Goal: Book appointment/travel/reservation

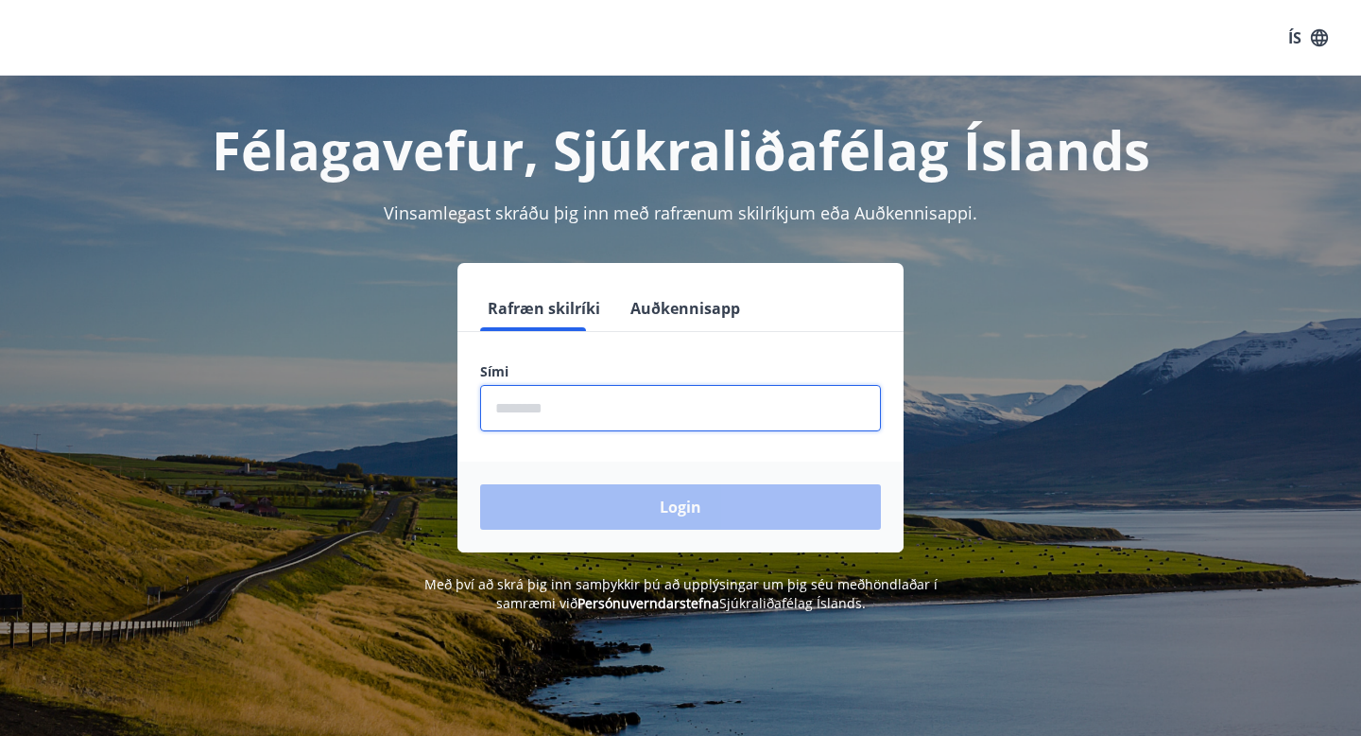
click at [572, 424] on input "phone" at bounding box center [680, 408] width 401 height 46
type input "********"
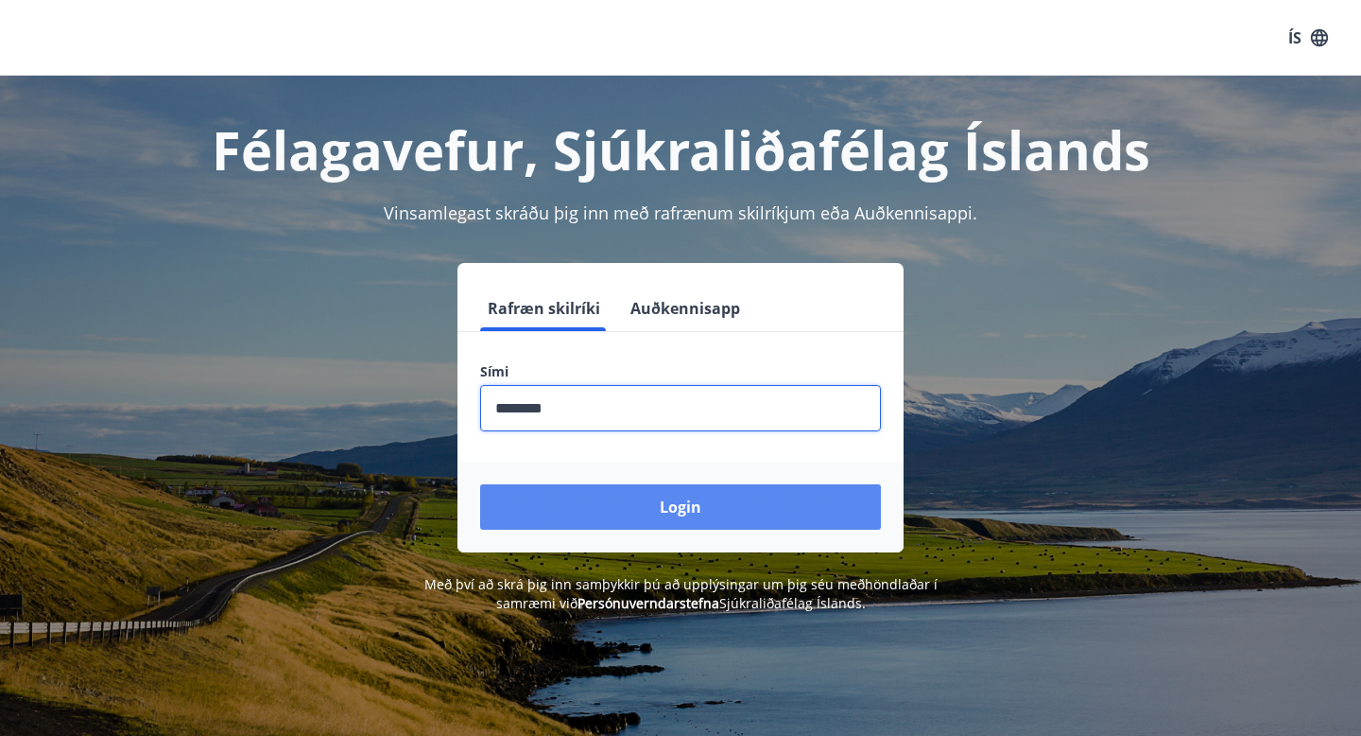
click at [667, 500] on button "Login" at bounding box center [680, 506] width 401 height 45
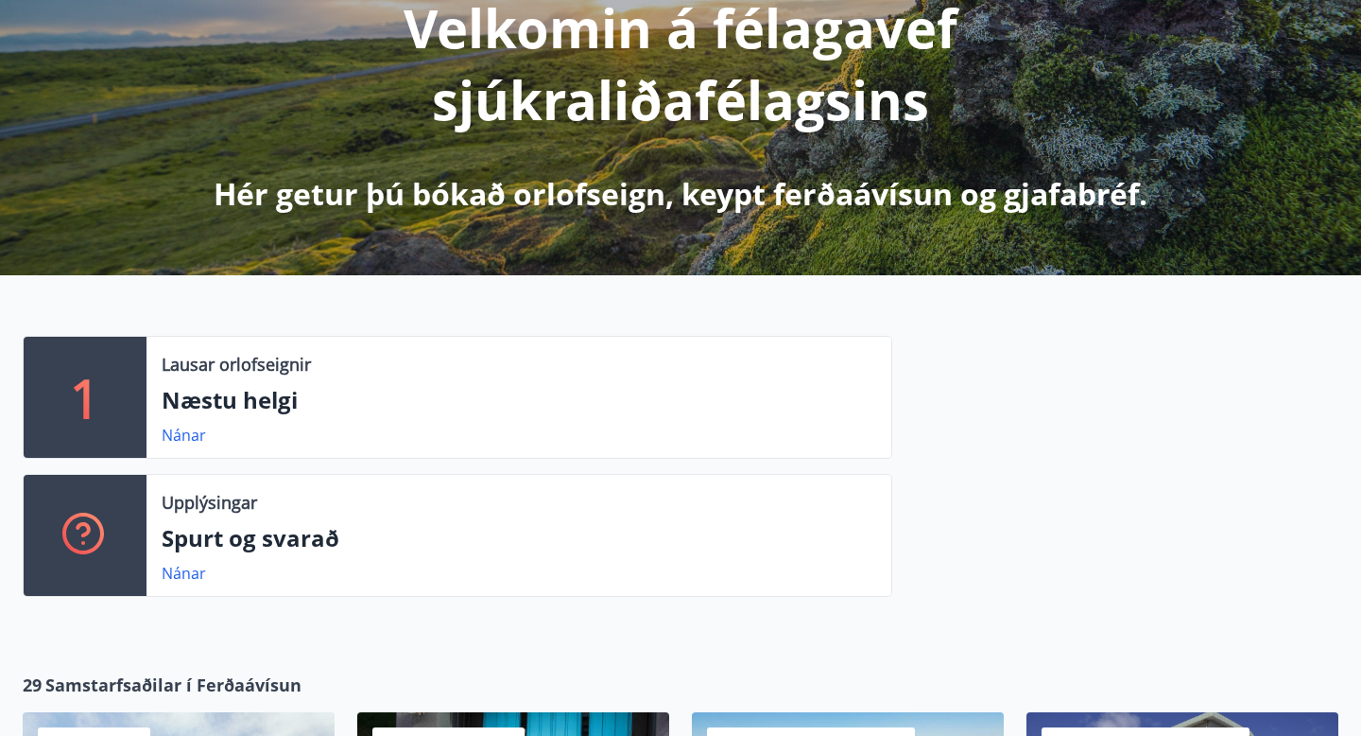
scroll to position [282, 0]
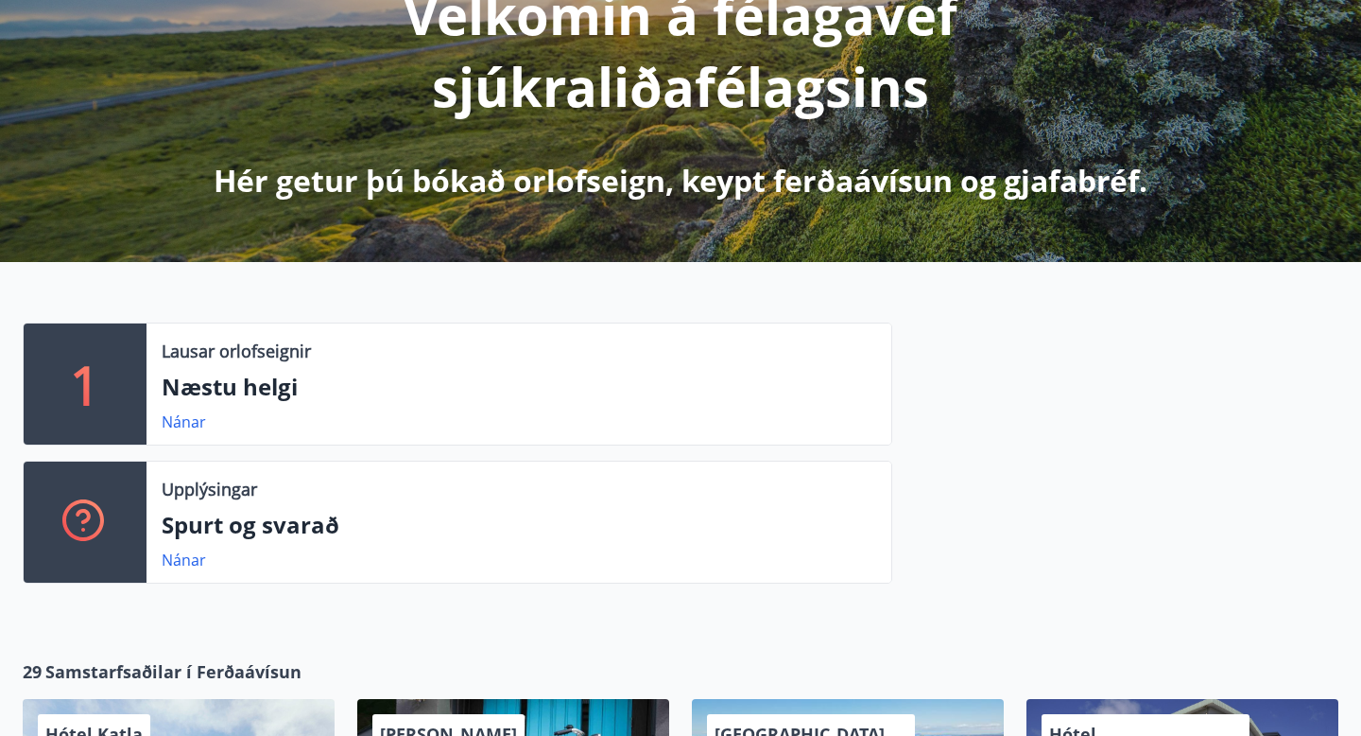
click at [278, 388] on p "Næstu helgi" at bounding box center [519, 387] width 715 height 32
click at [187, 425] on link "Nánar" at bounding box center [184, 421] width 44 height 21
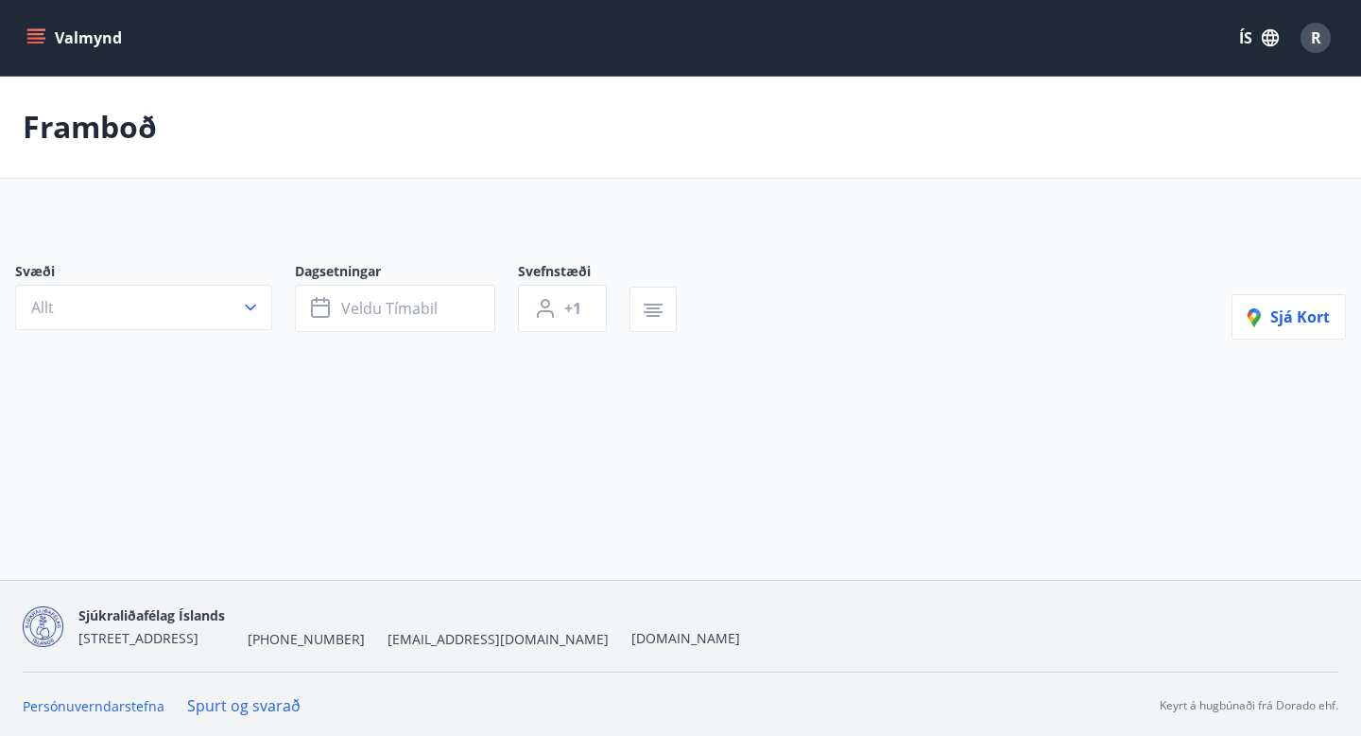
type input "*"
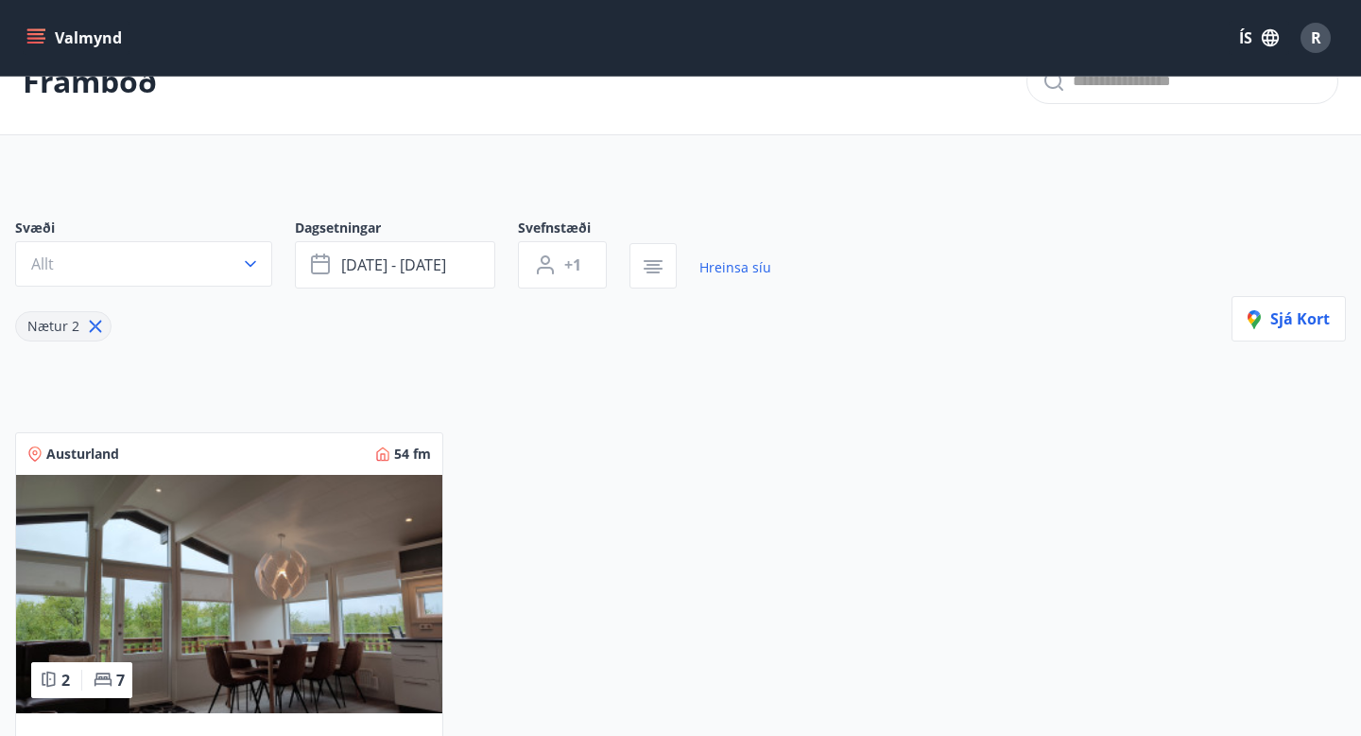
scroll to position [48, 0]
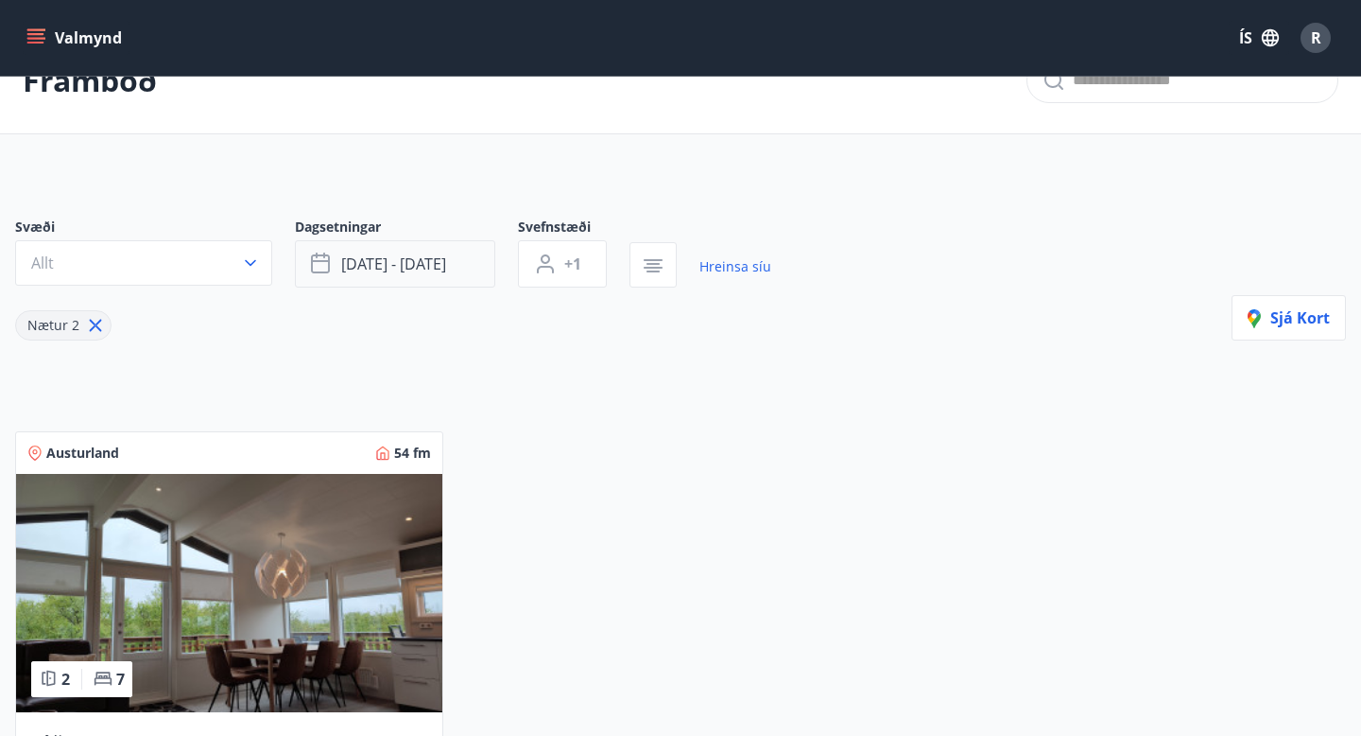
click at [460, 260] on button "[DATE] - [DATE]" at bounding box center [395, 263] width 200 height 47
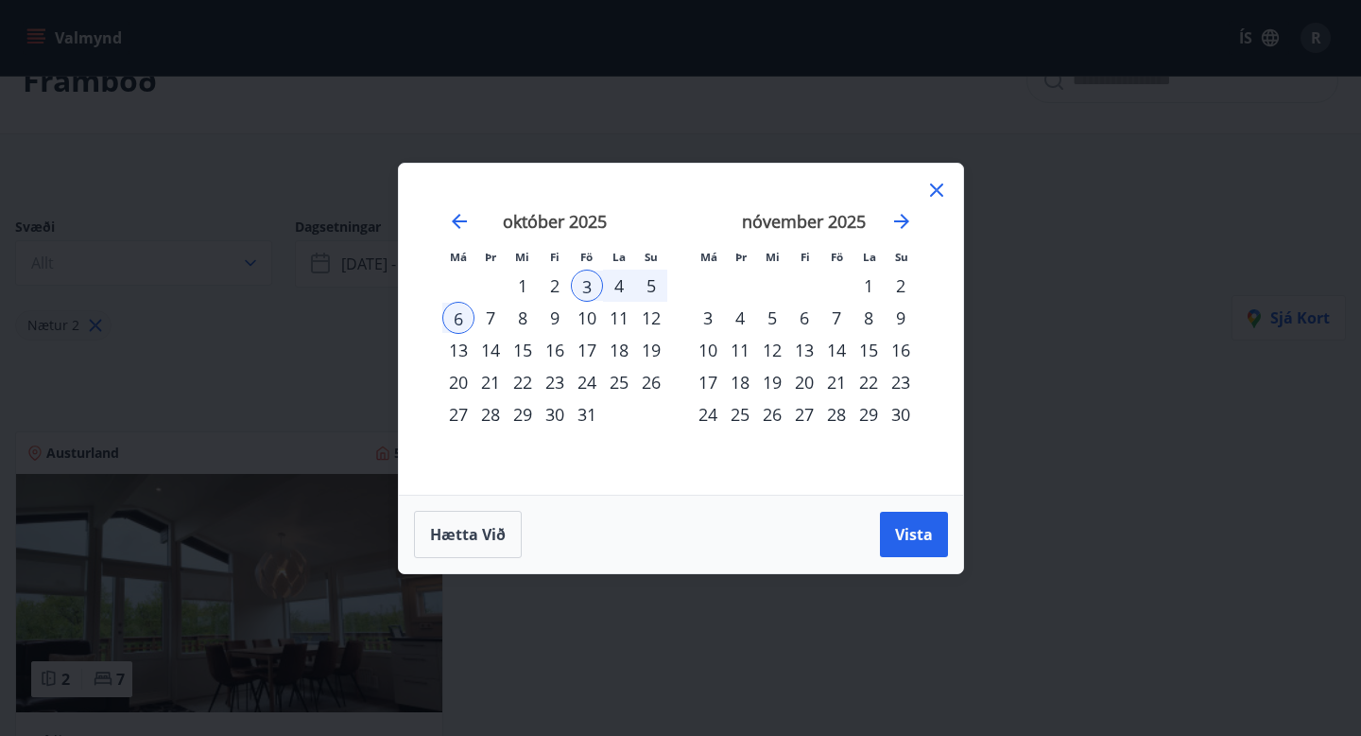
click at [588, 284] on div "3" at bounding box center [587, 285] width 32 height 32
click at [457, 320] on div "6" at bounding box center [458, 318] width 32 height 32
click at [583, 288] on div "3" at bounding box center [587, 285] width 32 height 32
click at [625, 383] on div "25" at bounding box center [619, 382] width 32 height 32
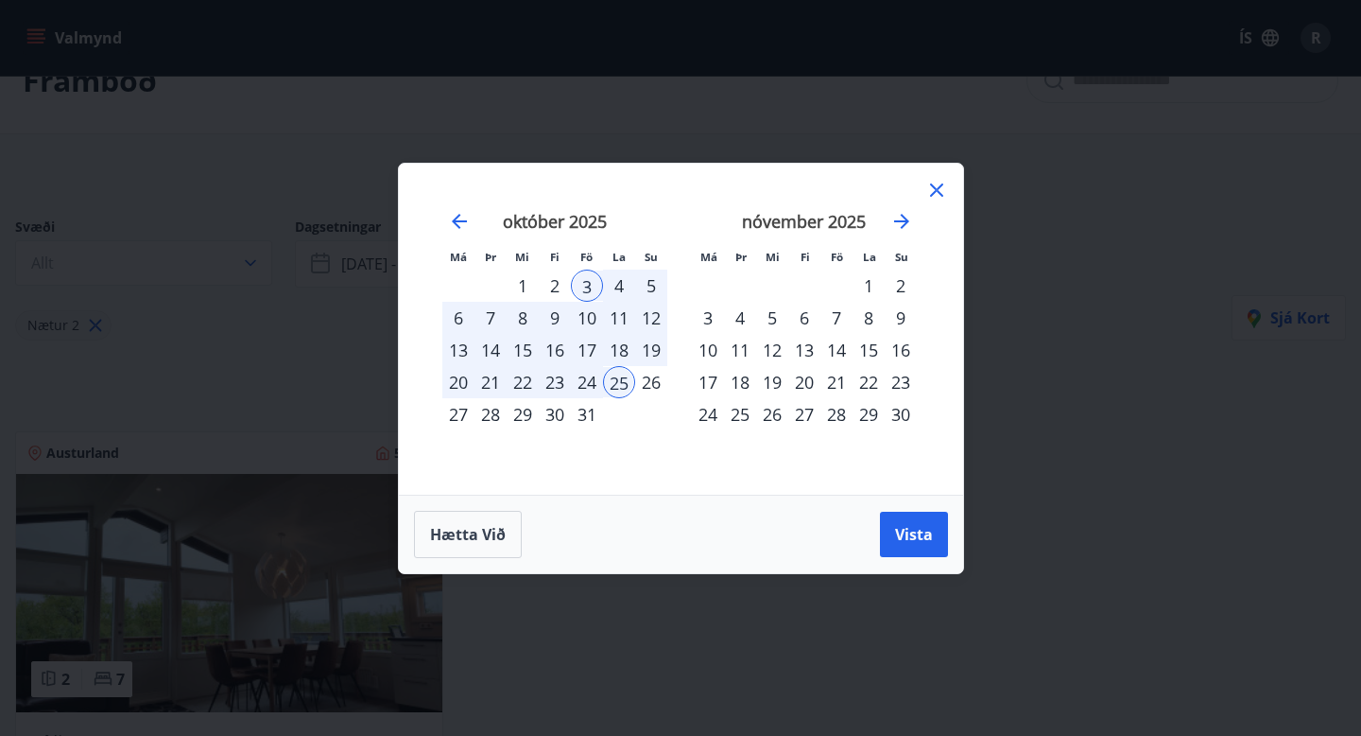
click at [653, 380] on div "26" at bounding box center [651, 382] width 32 height 32
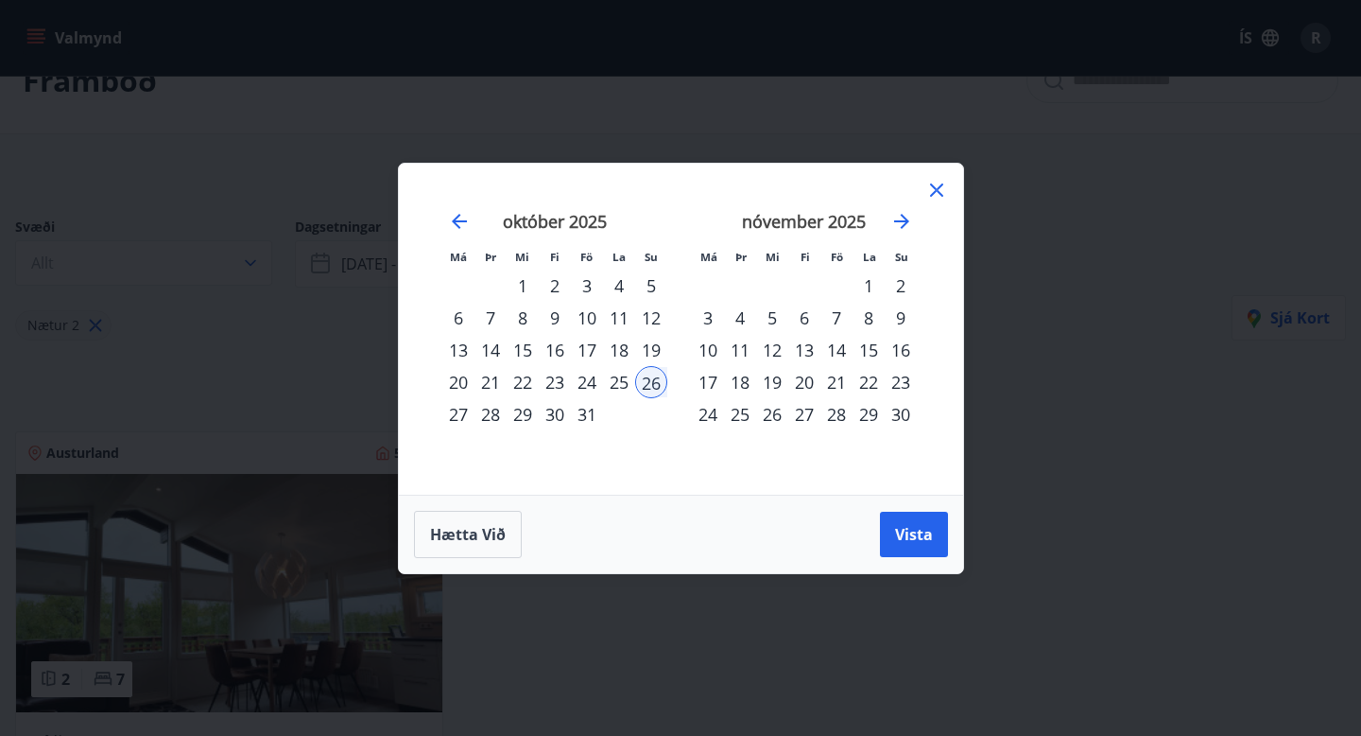
click at [621, 381] on div "25" at bounding box center [619, 382] width 32 height 32
click at [647, 380] on div "26" at bounding box center [651, 382] width 32 height 32
click at [918, 531] on span "Vista" at bounding box center [914, 534] width 38 height 21
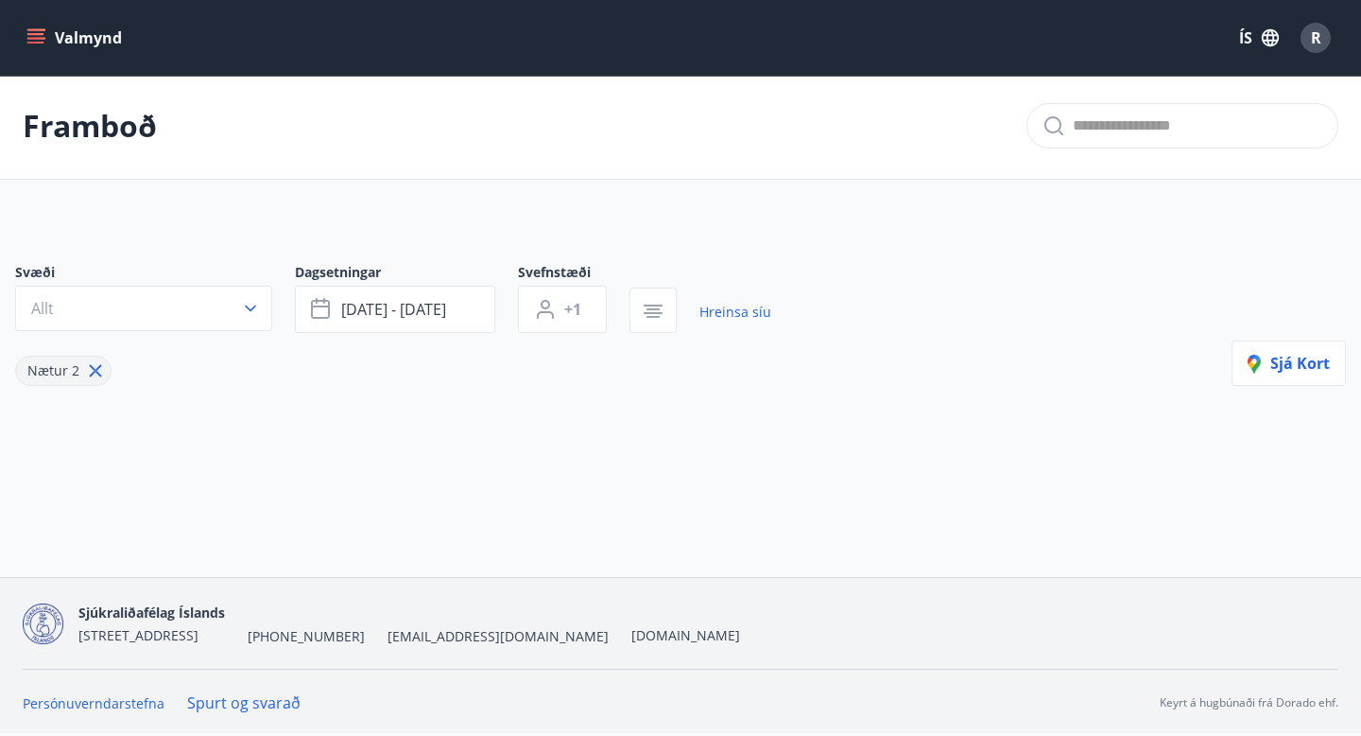
scroll to position [3, 0]
click at [569, 310] on span "+1" at bounding box center [572, 309] width 17 height 21
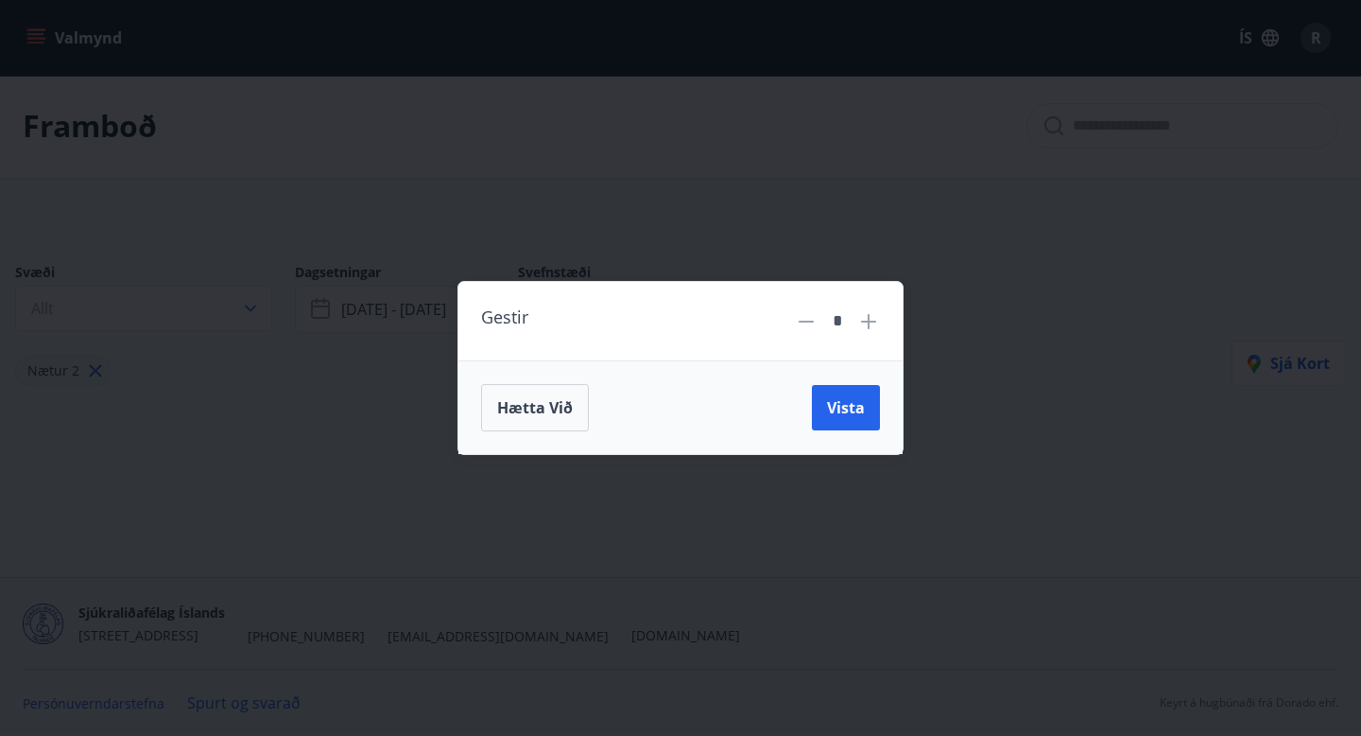
click at [863, 323] on icon at bounding box center [869, 321] width 23 height 23
type input "*"
click at [859, 402] on span "Vista" at bounding box center [846, 407] width 38 height 21
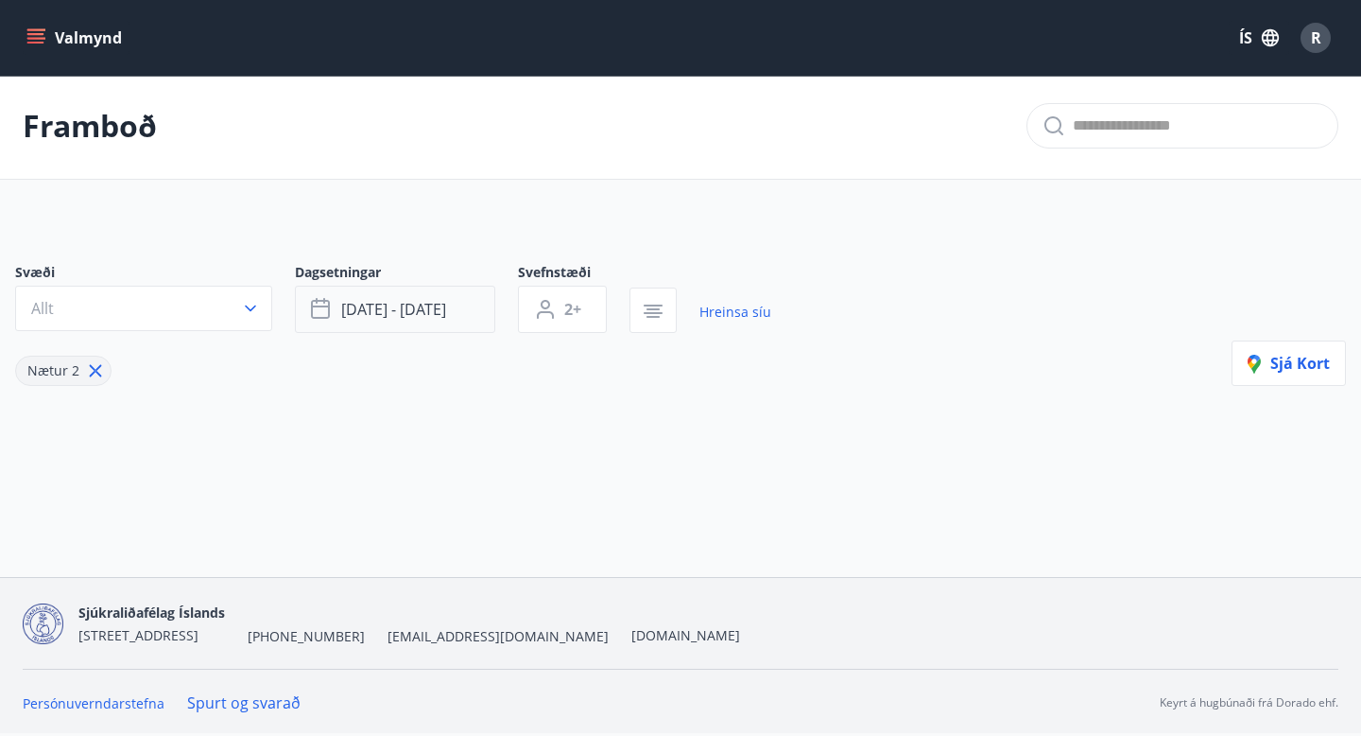
click at [460, 313] on button "[DATE] - [DATE]" at bounding box center [395, 309] width 200 height 47
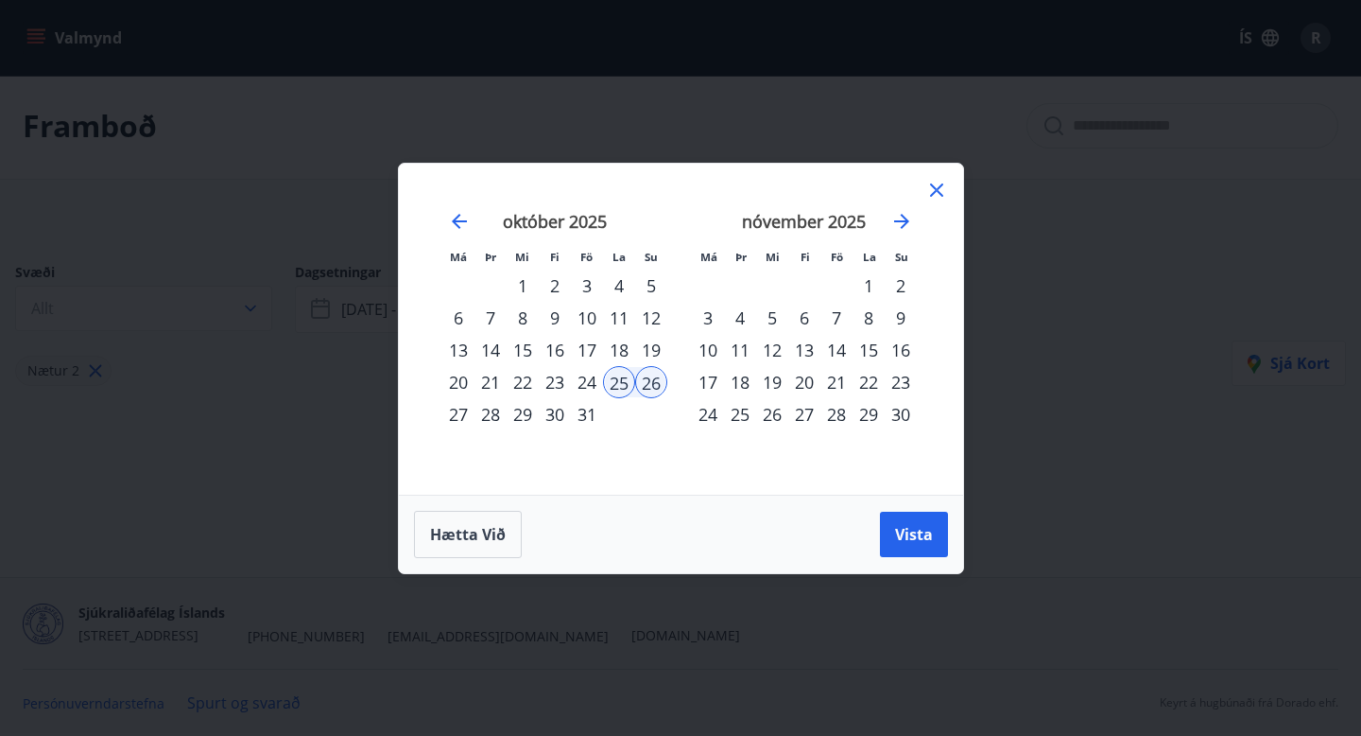
click at [618, 383] on div "25" at bounding box center [619, 382] width 32 height 32
click at [648, 383] on div "26" at bounding box center [651, 382] width 32 height 32
click at [869, 317] on div "8" at bounding box center [869, 318] width 32 height 32
click at [893, 317] on div "9" at bounding box center [901, 318] width 32 height 32
click at [921, 534] on span "Vista" at bounding box center [914, 534] width 38 height 21
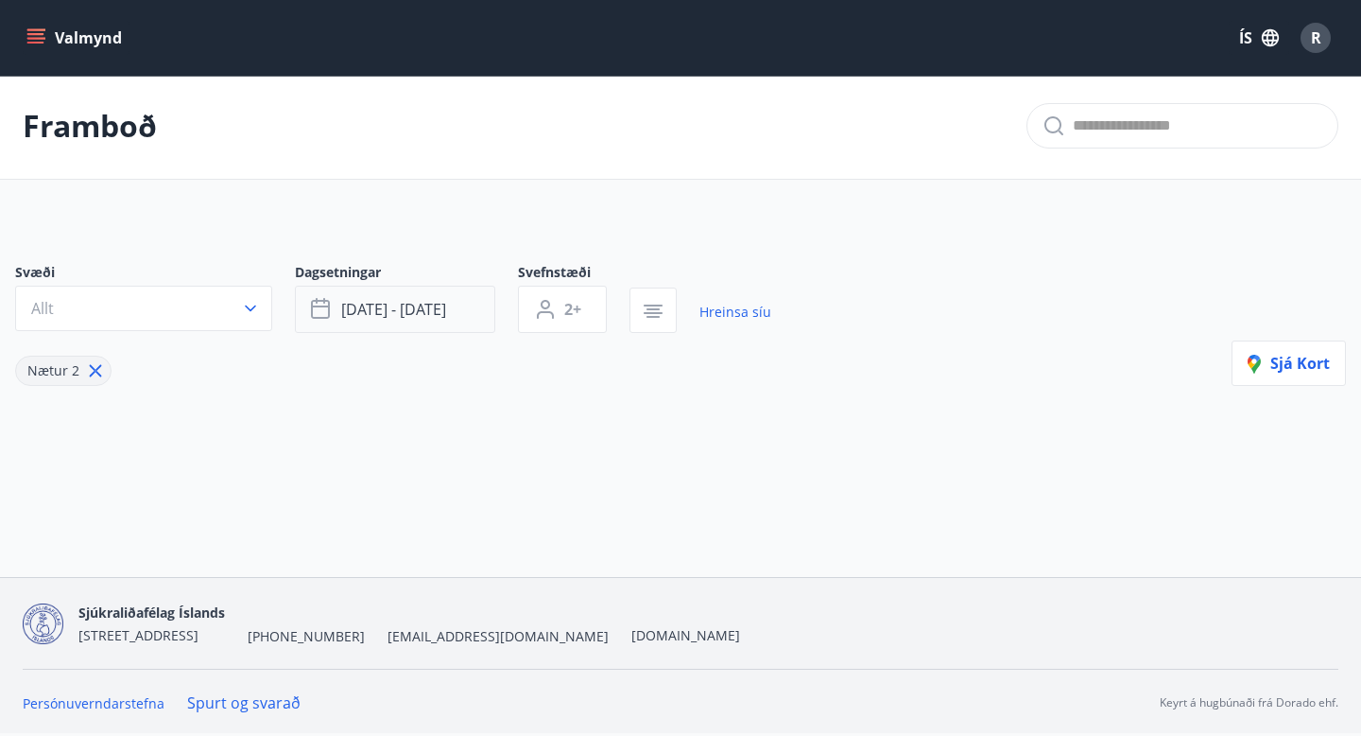
click at [405, 304] on span "[DATE] - [DATE]" at bounding box center [393, 309] width 105 height 21
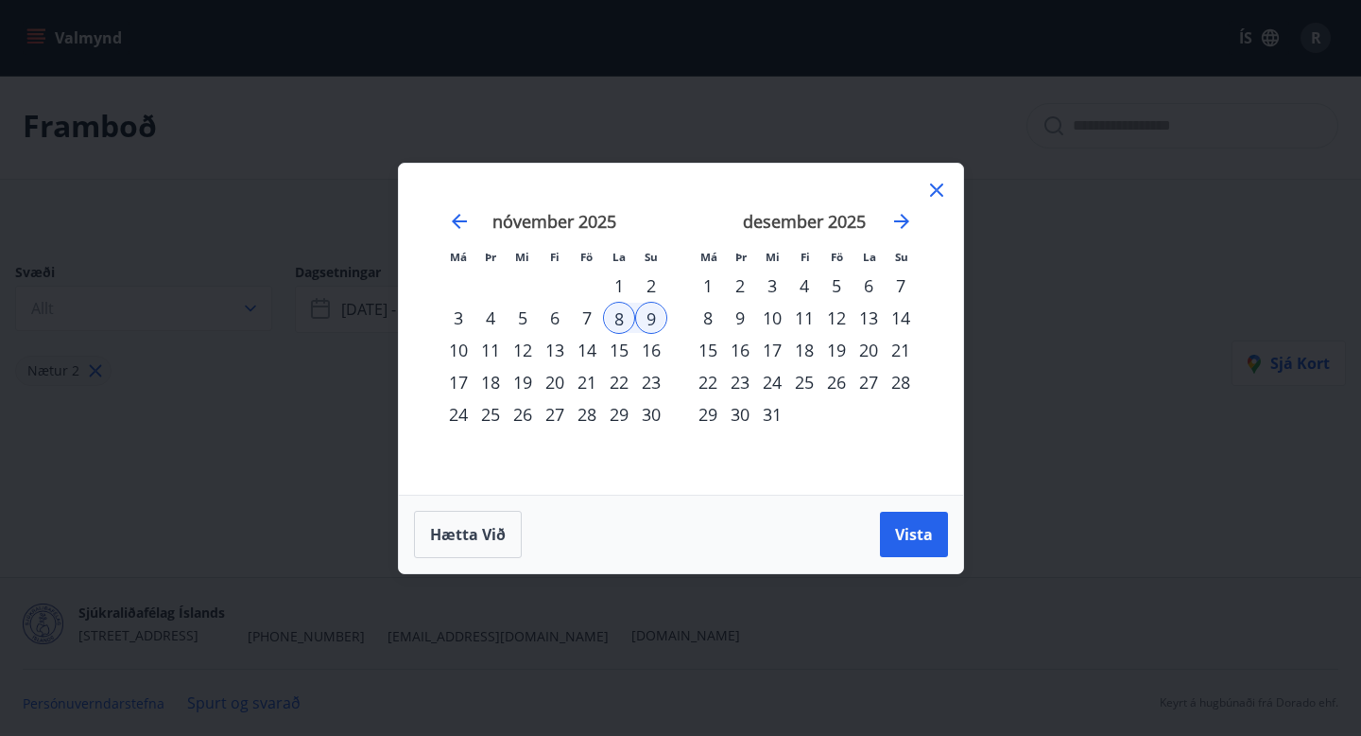
click at [865, 284] on div "6" at bounding box center [869, 285] width 32 height 32
click at [904, 285] on div "7" at bounding box center [901, 285] width 32 height 32
click at [910, 539] on span "Vista" at bounding box center [914, 534] width 38 height 21
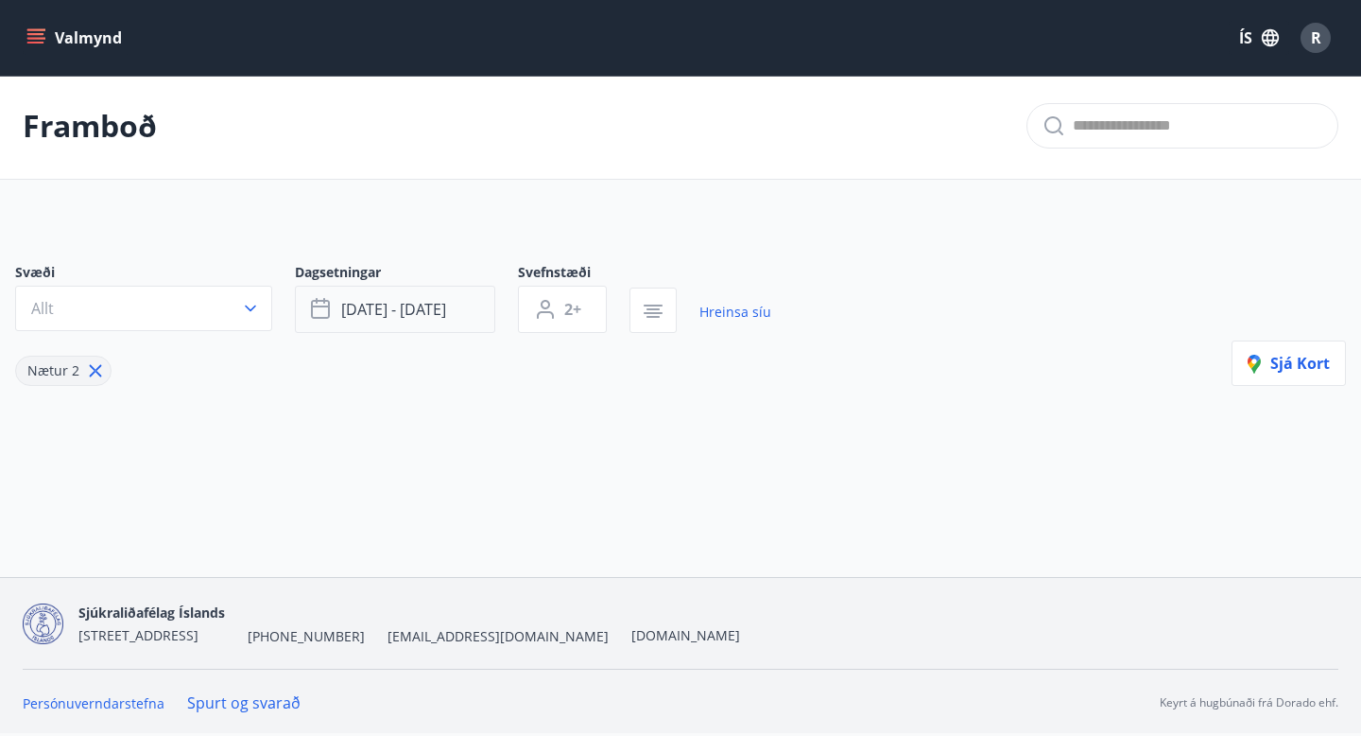
click at [415, 300] on span "[DATE] - [DATE]" at bounding box center [393, 309] width 105 height 21
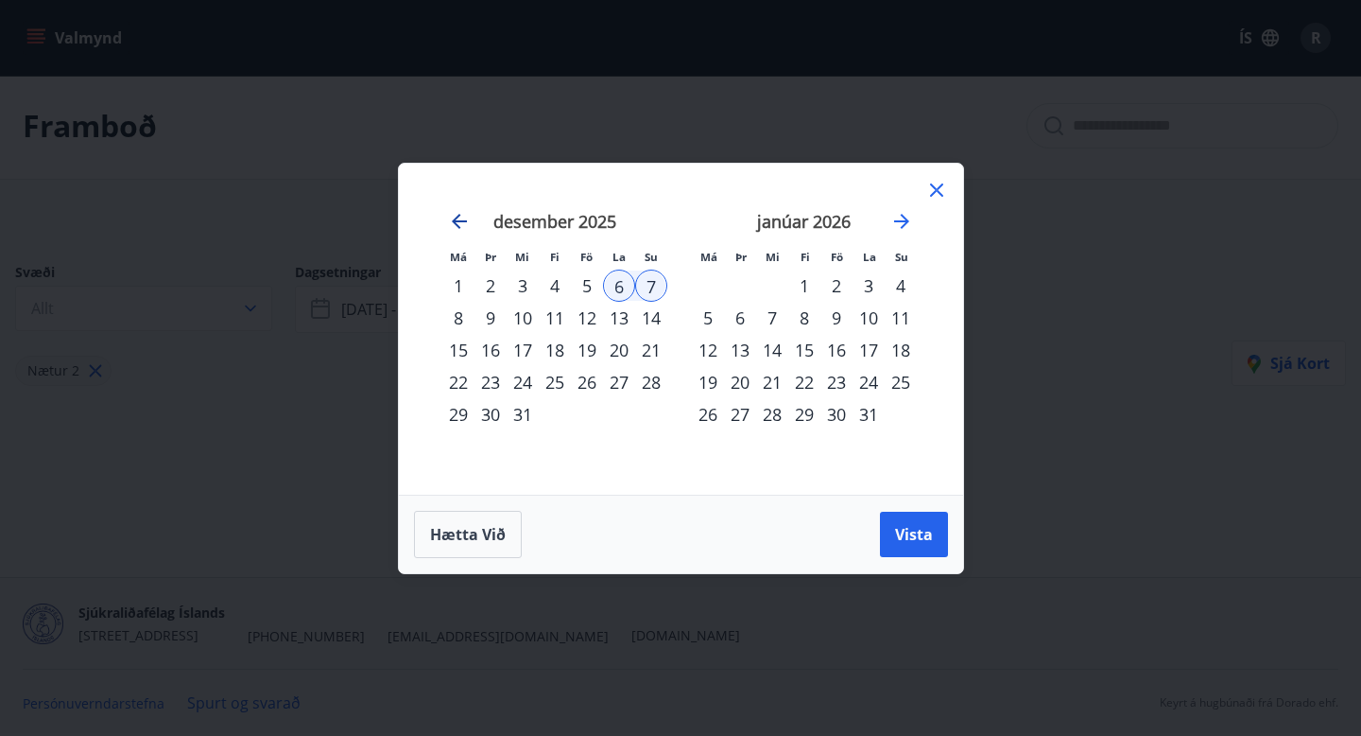
click at [458, 222] on icon "Move backward to switch to the previous month." at bounding box center [459, 221] width 23 height 23
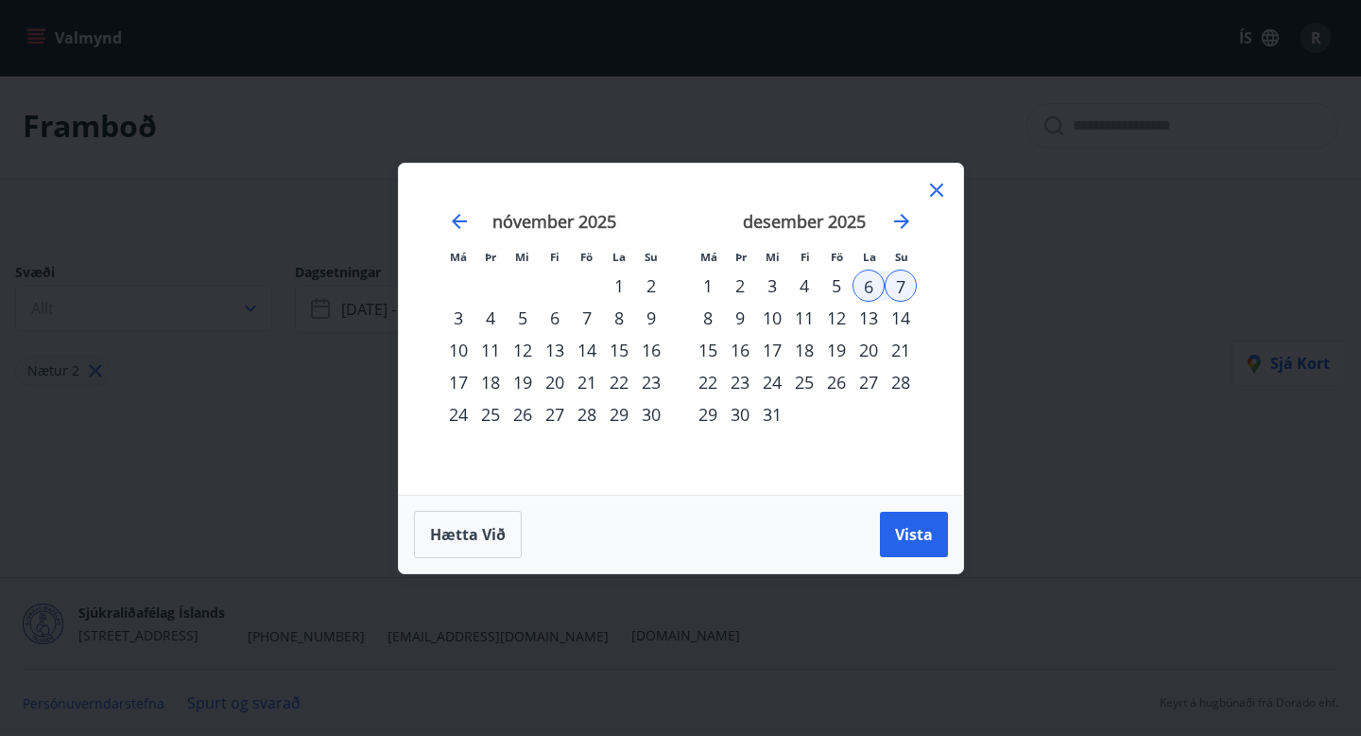
click at [618, 317] on div "8" at bounding box center [619, 318] width 32 height 32
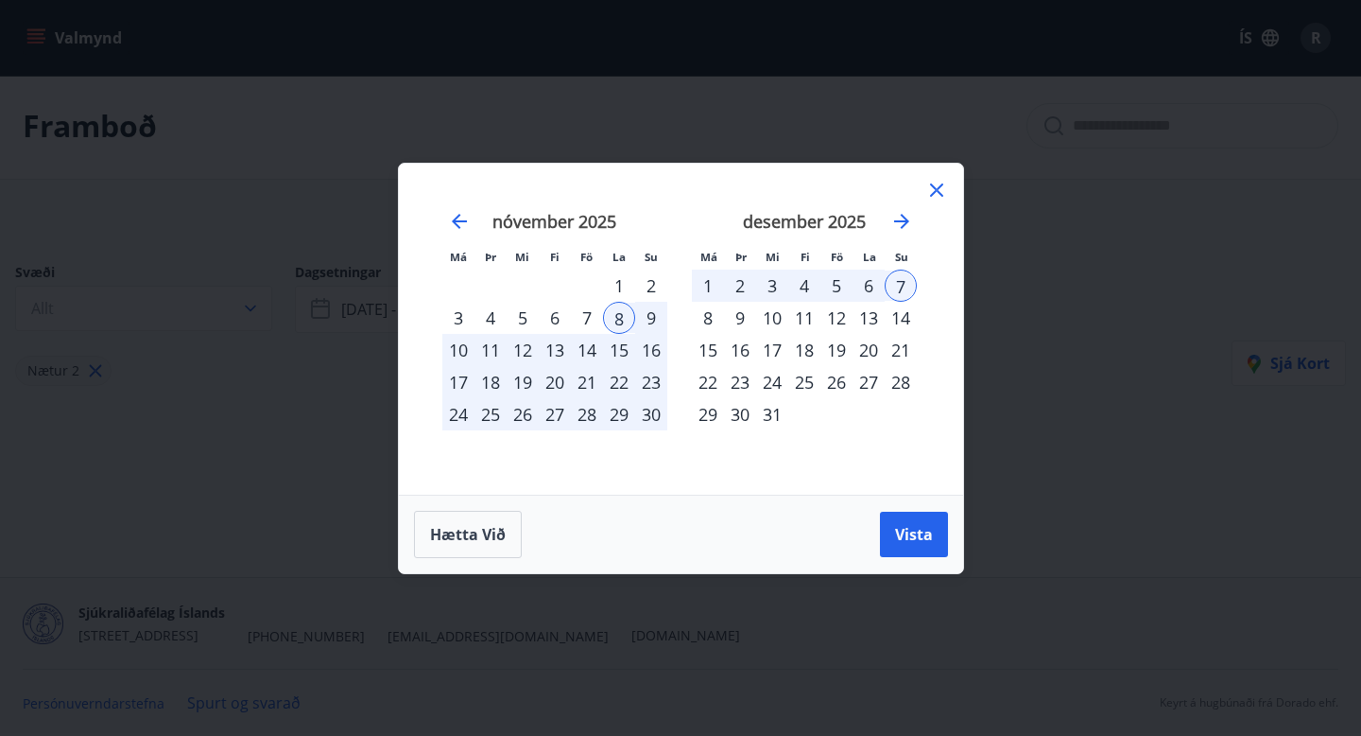
click at [652, 317] on div "9" at bounding box center [651, 318] width 32 height 32
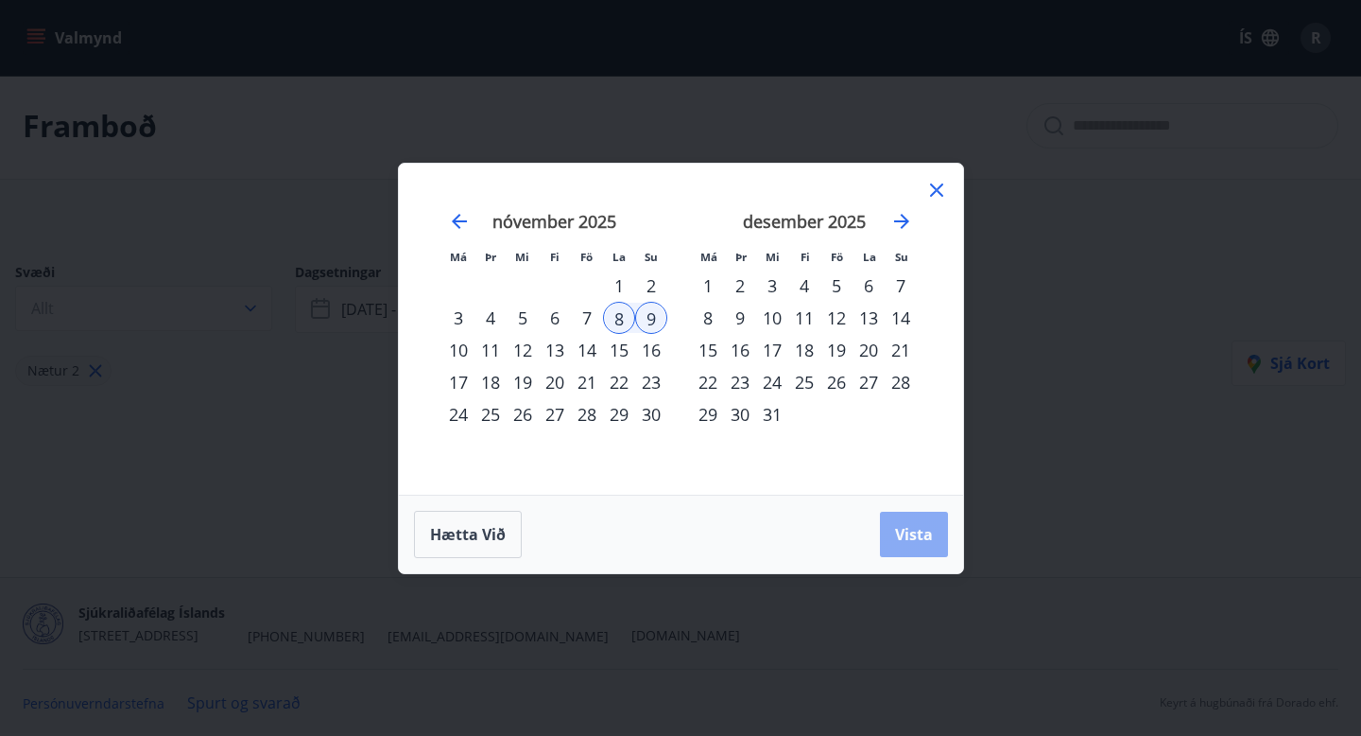
click at [904, 546] on button "Vista" at bounding box center [914, 533] width 68 height 45
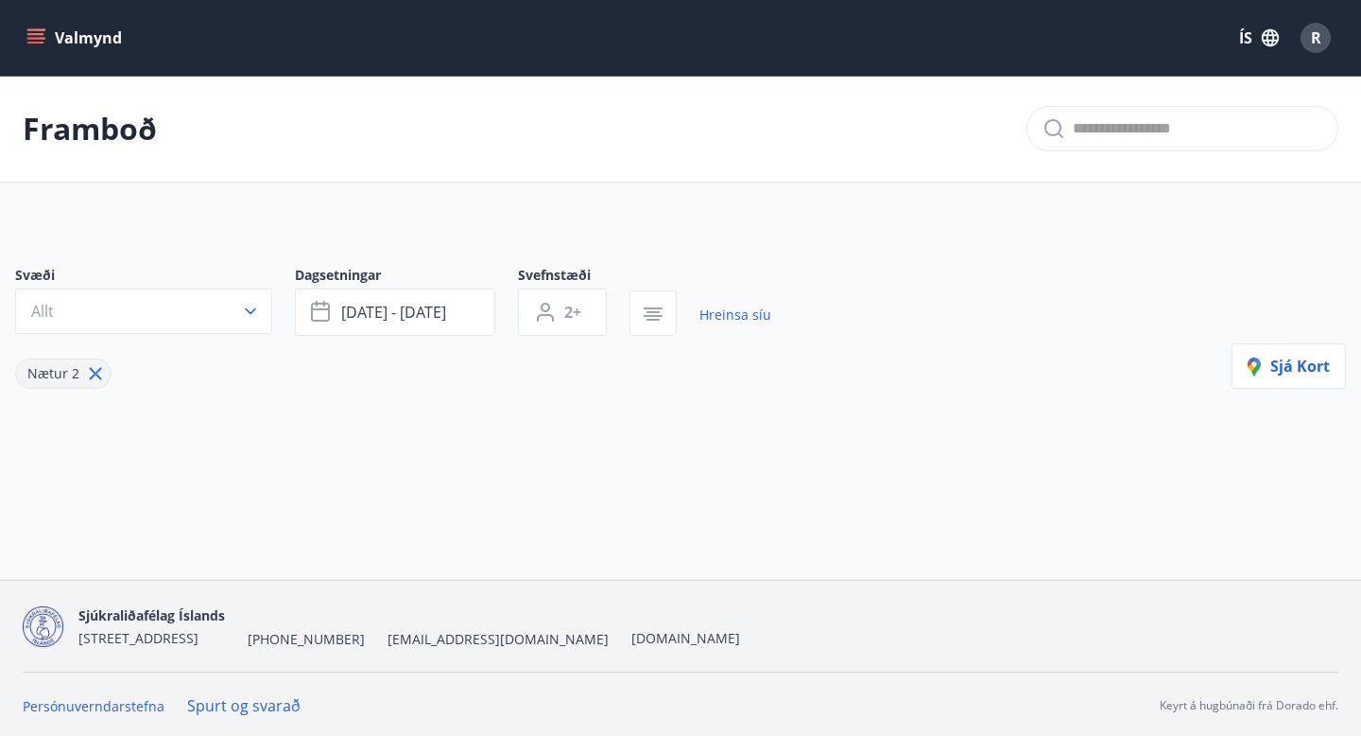
click at [42, 41] on icon "menu" at bounding box center [35, 37] width 19 height 19
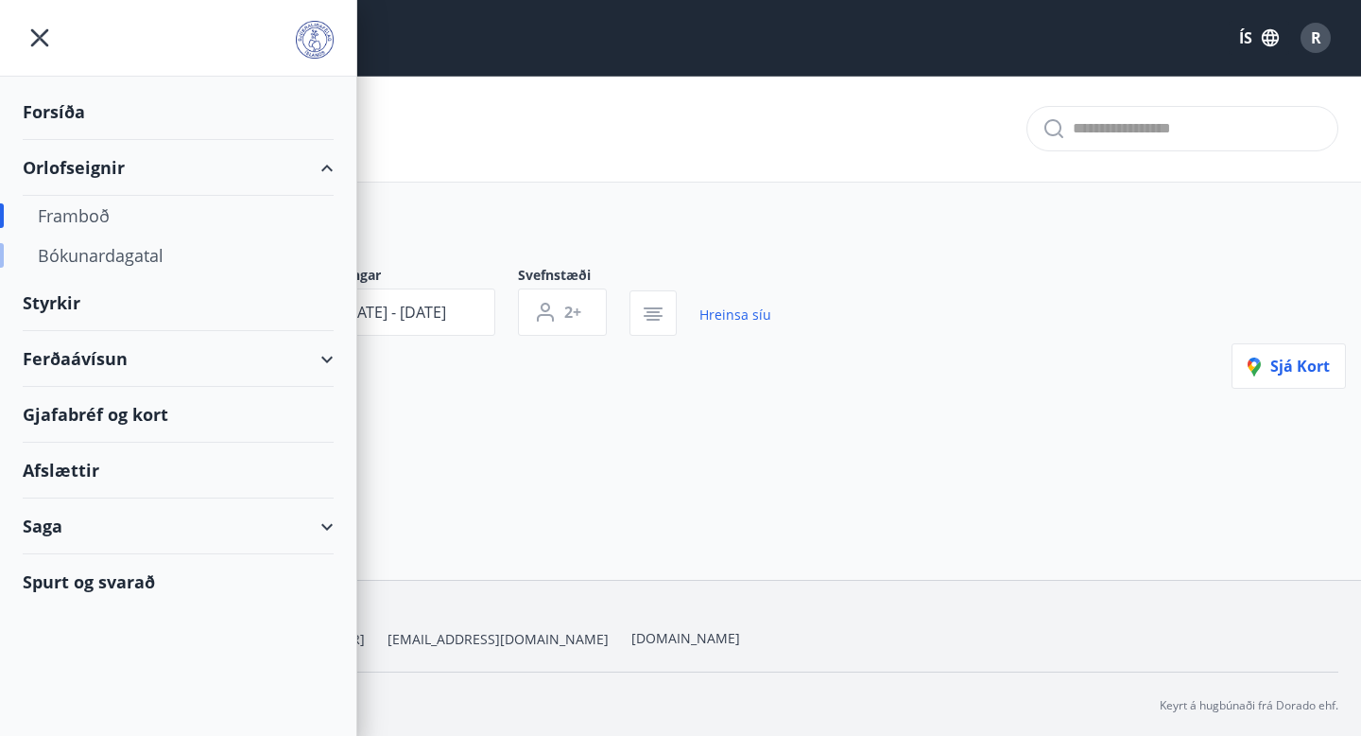
click at [112, 255] on div "Bókunardagatal" at bounding box center [178, 255] width 281 height 40
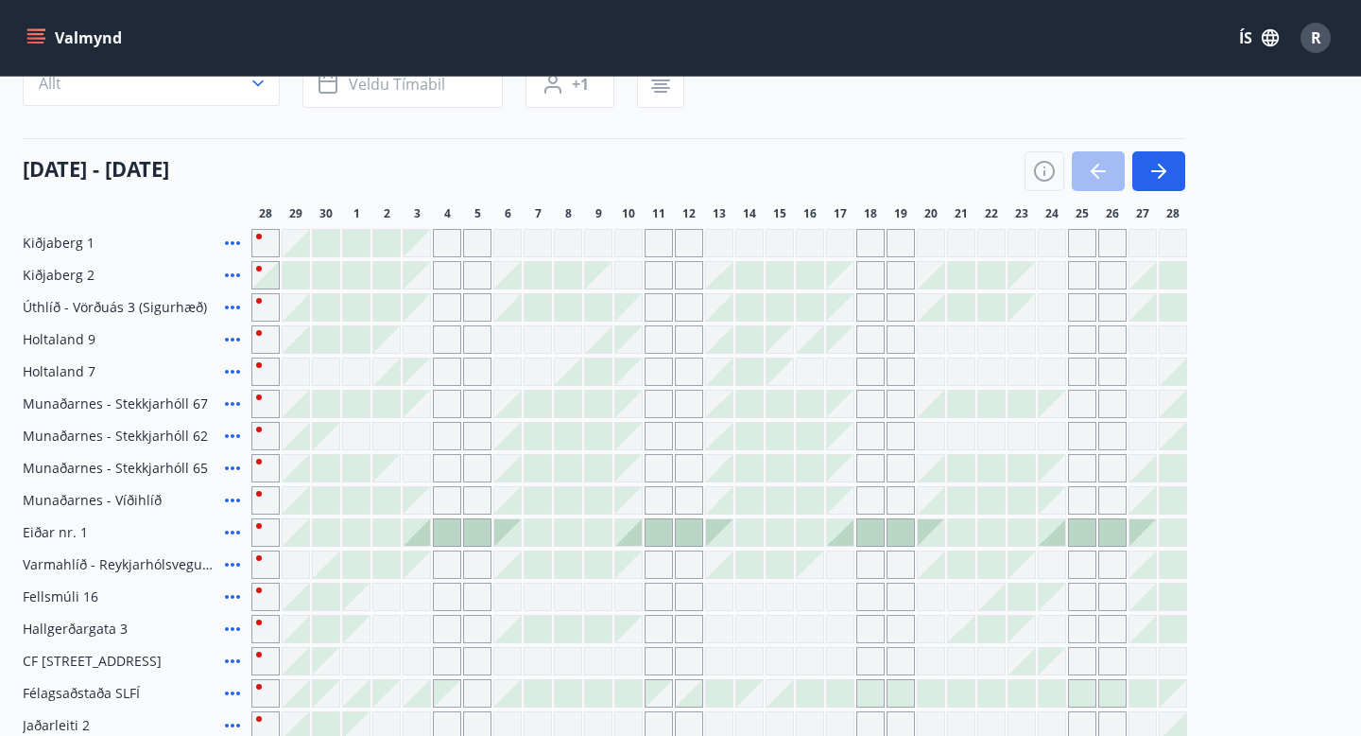
scroll to position [183, 0]
click at [869, 276] on div "Gráir dagar eru ekki bókanlegir" at bounding box center [871, 274] width 28 height 28
click at [840, 276] on div "Gráir dagar eru ekki bókanlegir" at bounding box center [840, 274] width 26 height 26
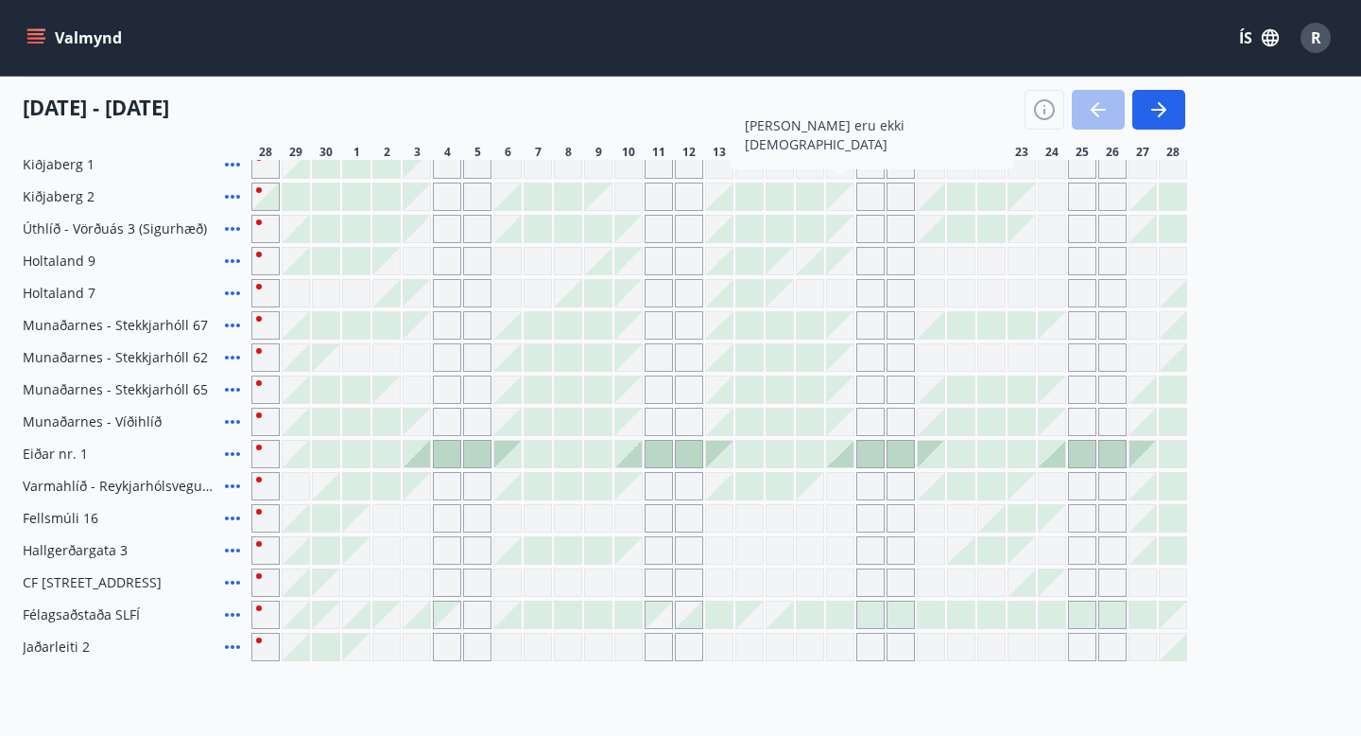
scroll to position [269, 0]
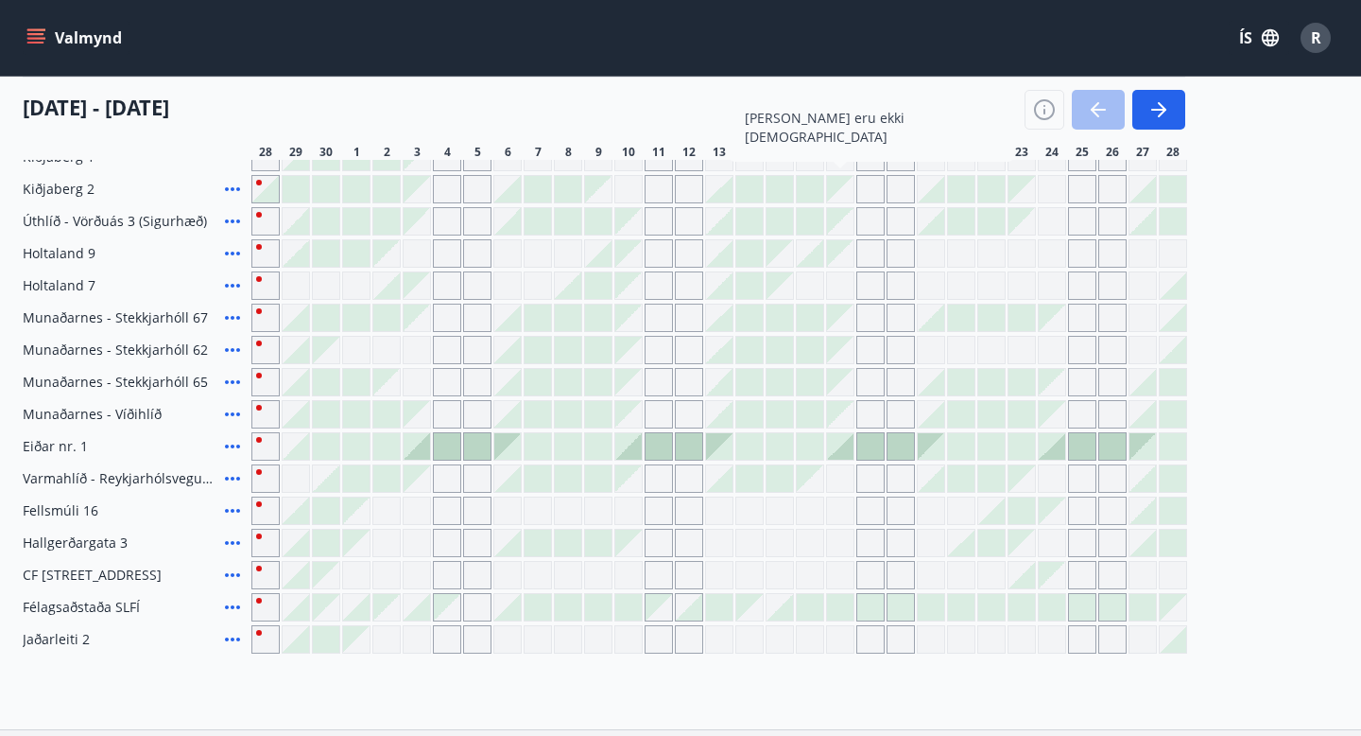
click at [234, 385] on icon at bounding box center [232, 382] width 23 height 23
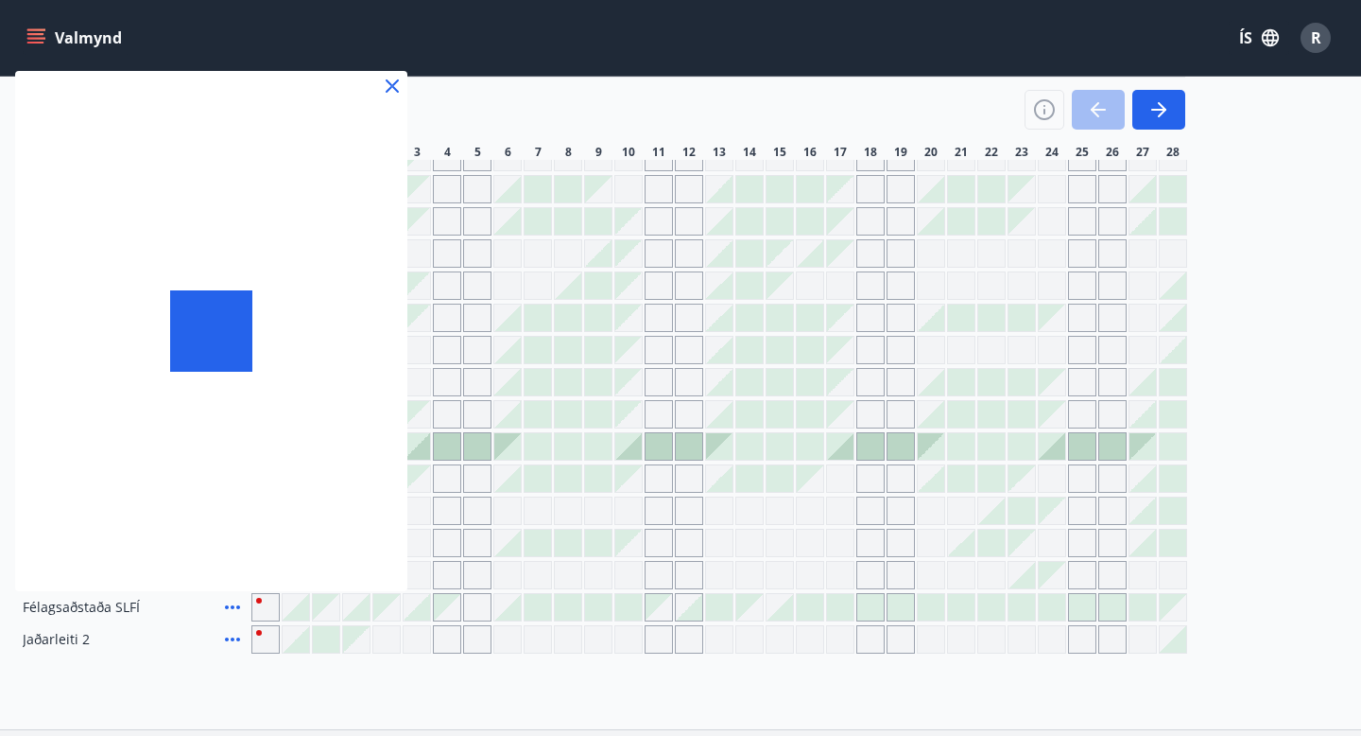
click at [231, 380] on div at bounding box center [211, 331] width 392 height 520
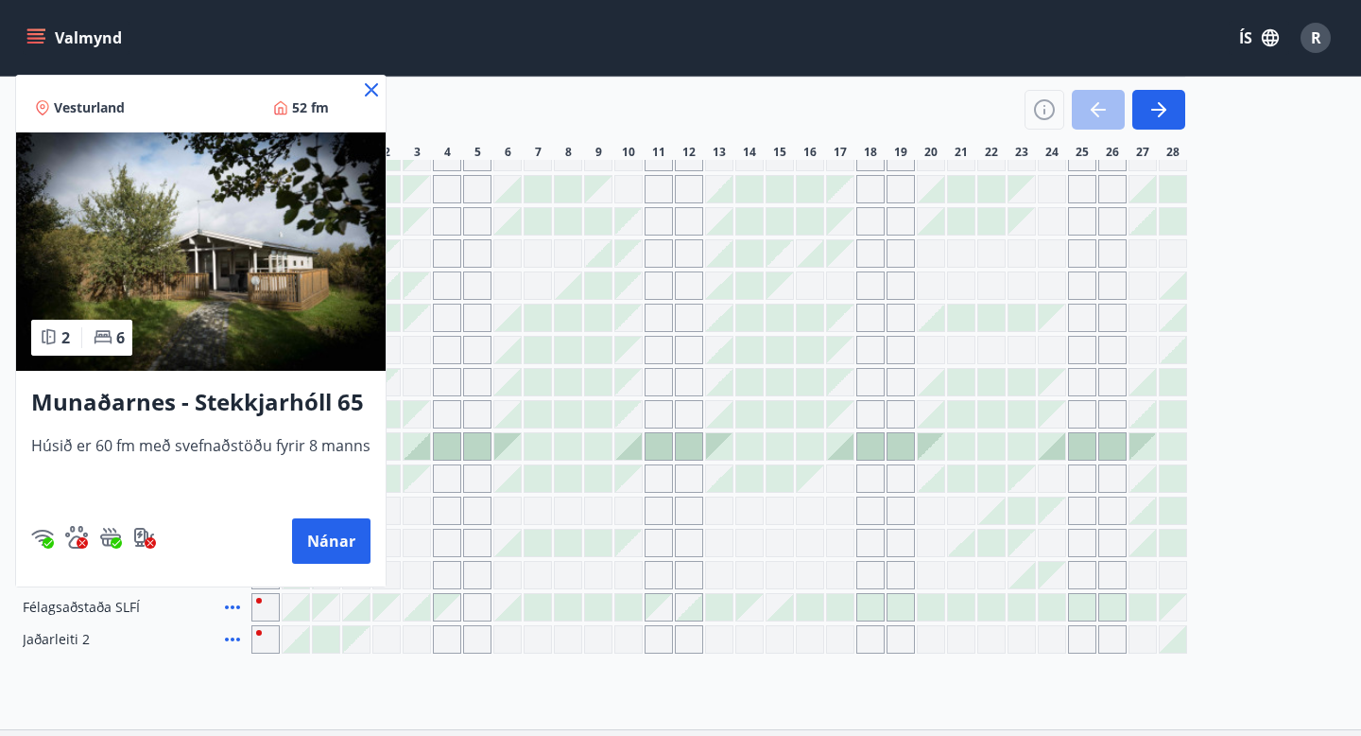
click at [365, 95] on icon at bounding box center [371, 89] width 23 height 23
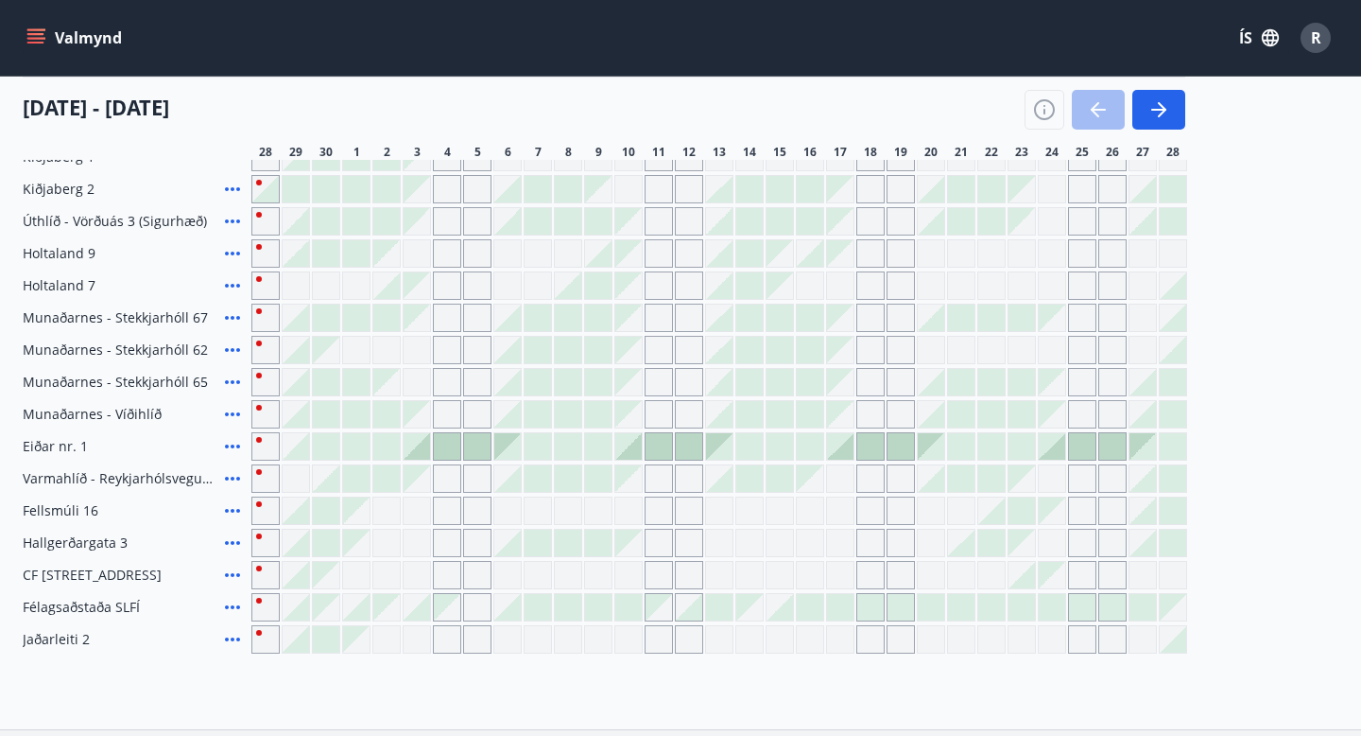
click at [233, 638] on icon at bounding box center [232, 639] width 15 height 4
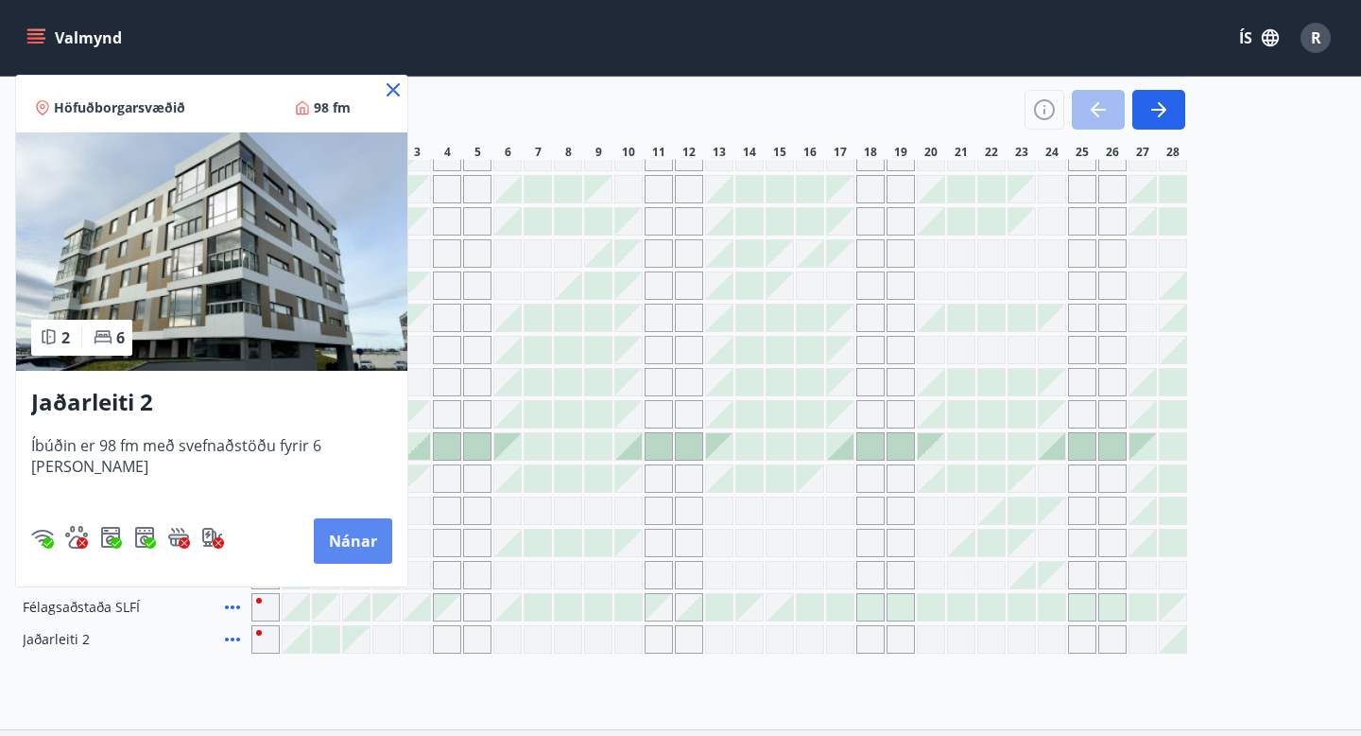
click at [328, 532] on button "Nánar" at bounding box center [353, 540] width 78 height 45
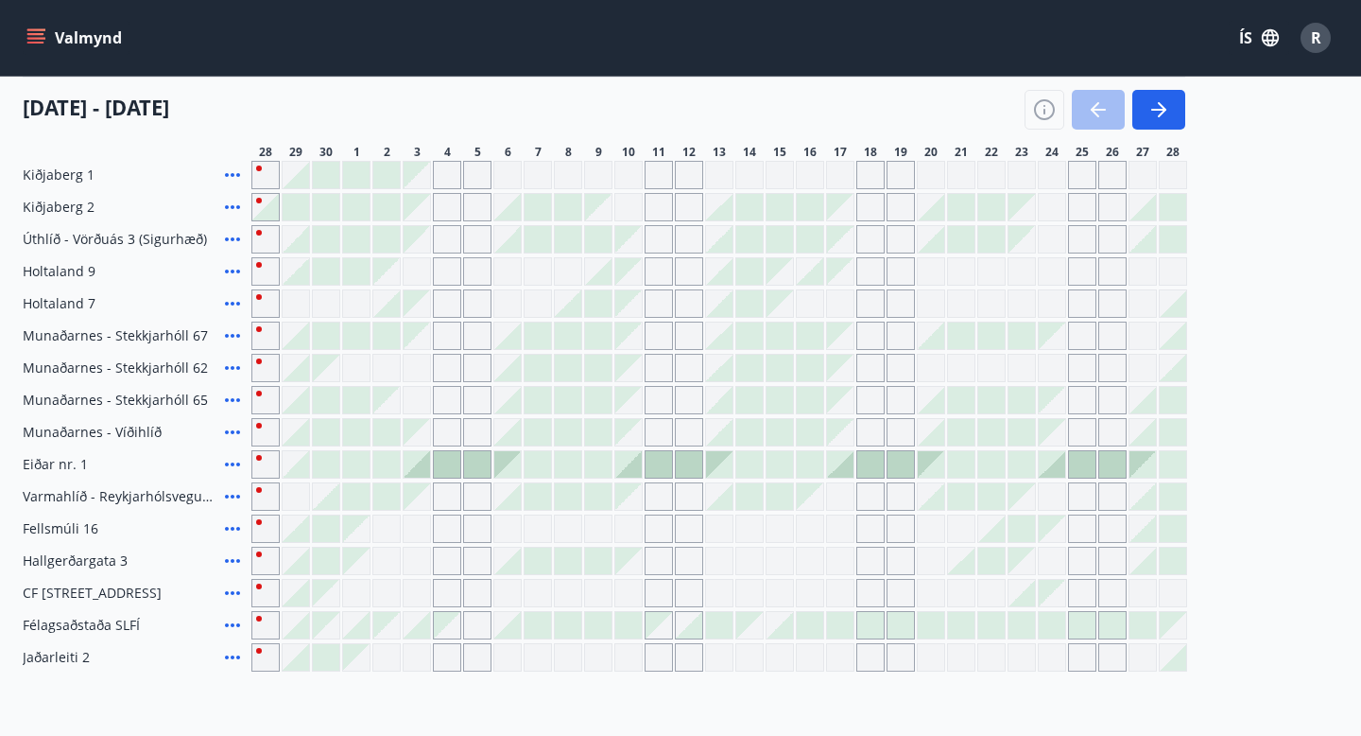
scroll to position [257, 0]
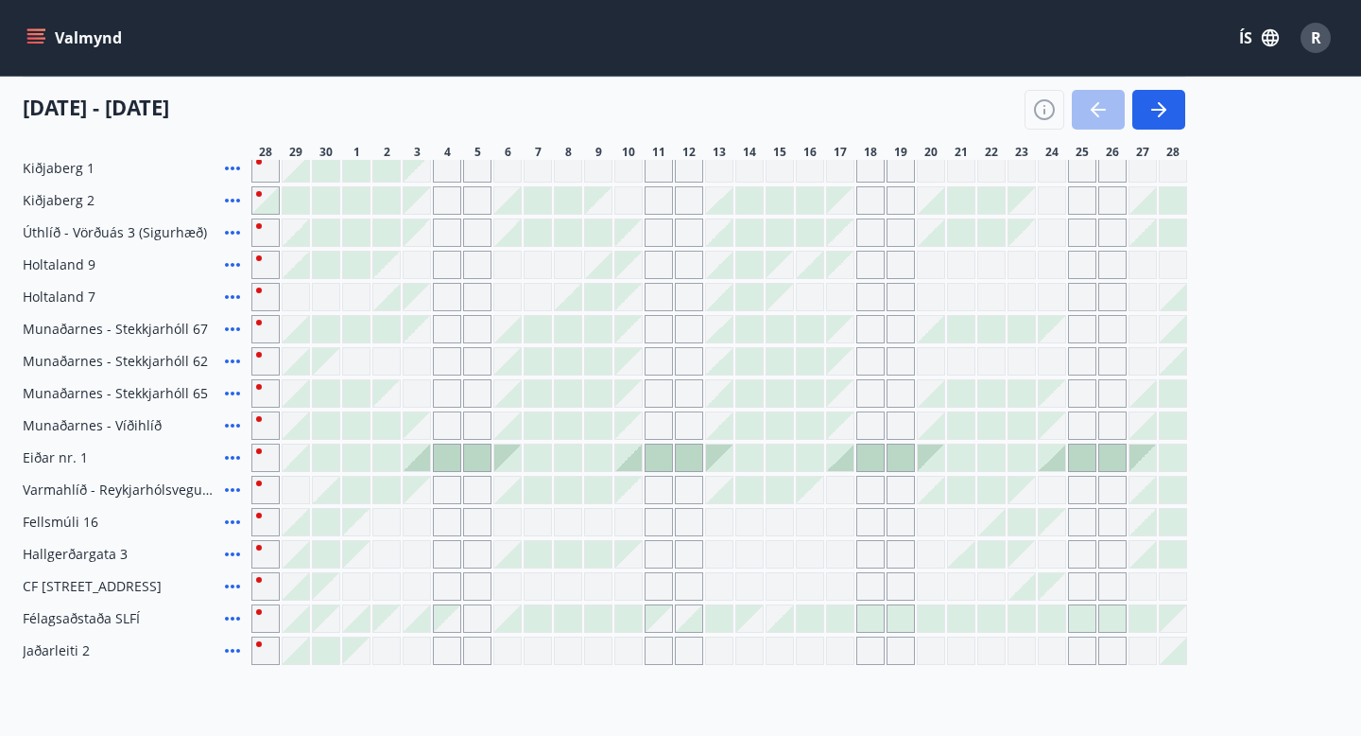
click at [232, 264] on icon at bounding box center [232, 265] width 15 height 4
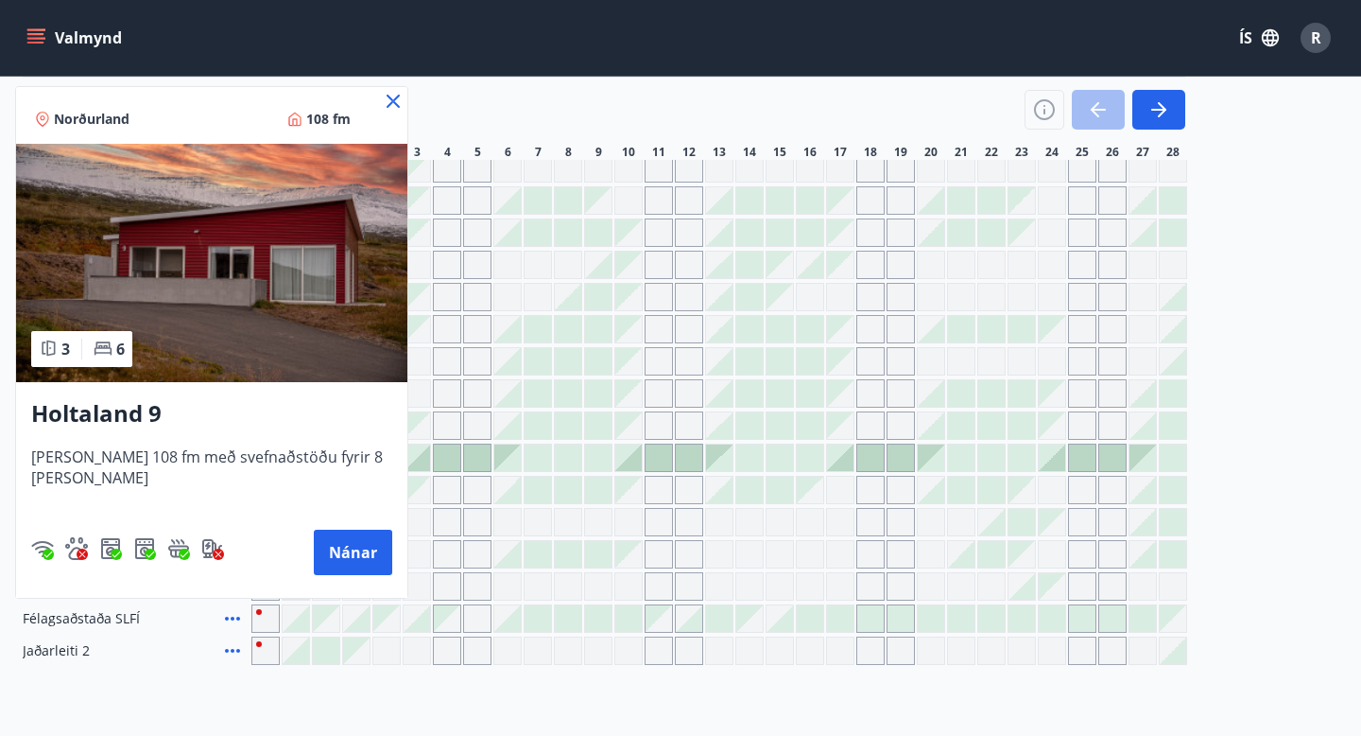
click at [387, 98] on icon at bounding box center [393, 101] width 13 height 13
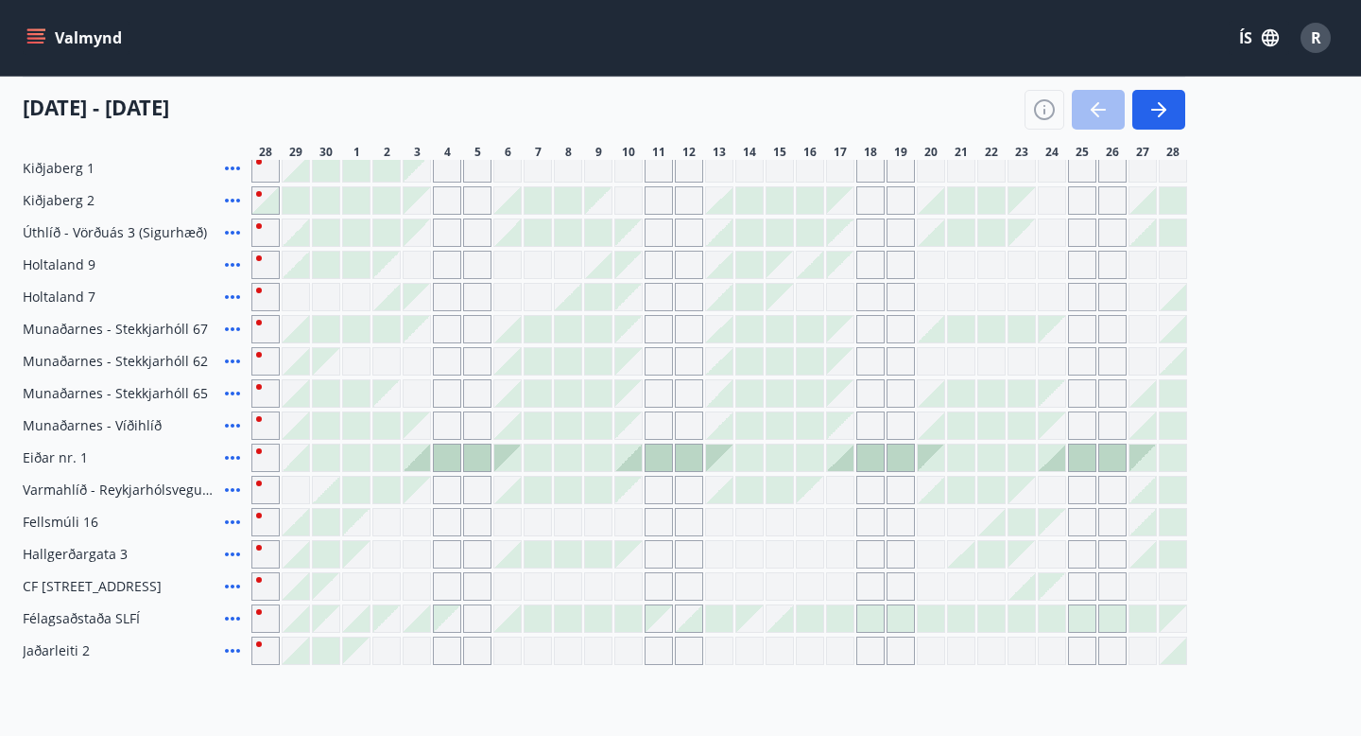
click at [231, 361] on icon at bounding box center [232, 361] width 15 height 4
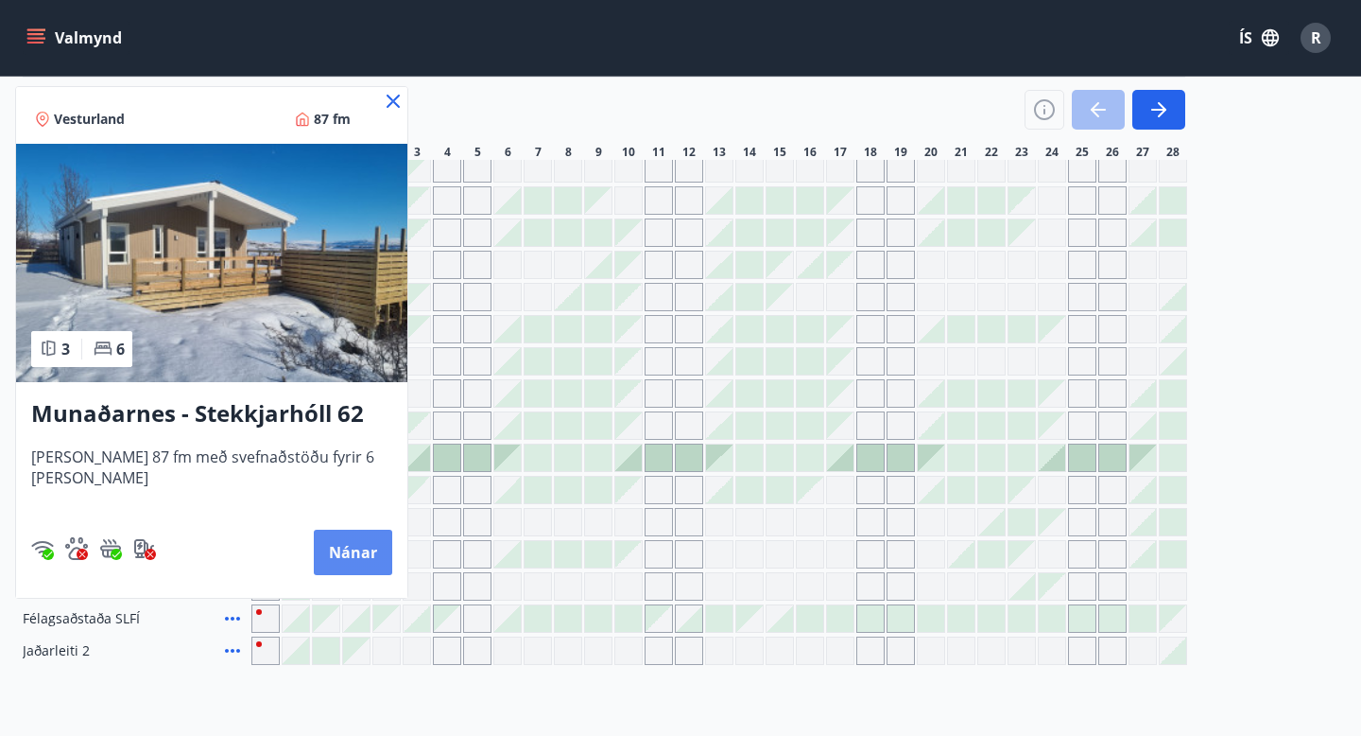
click at [341, 546] on button "Nánar" at bounding box center [353, 551] width 78 height 45
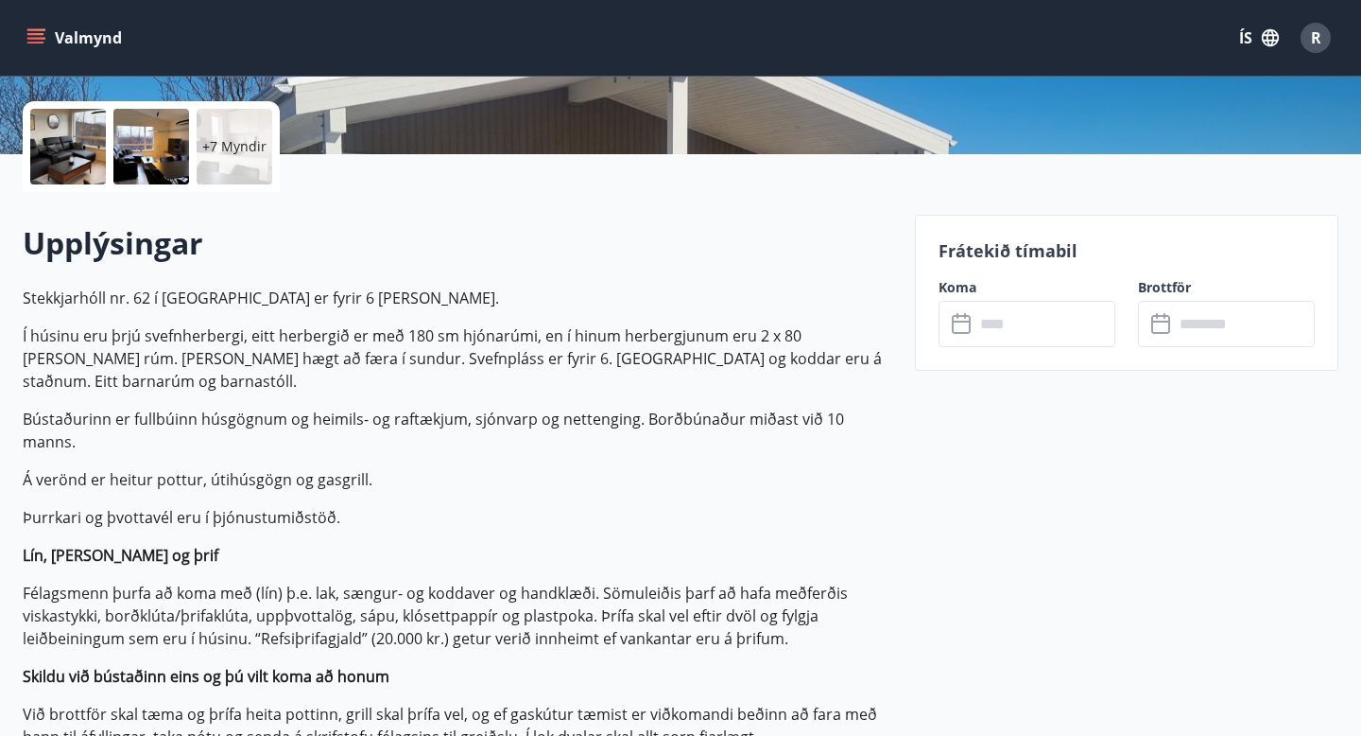
scroll to position [433, 0]
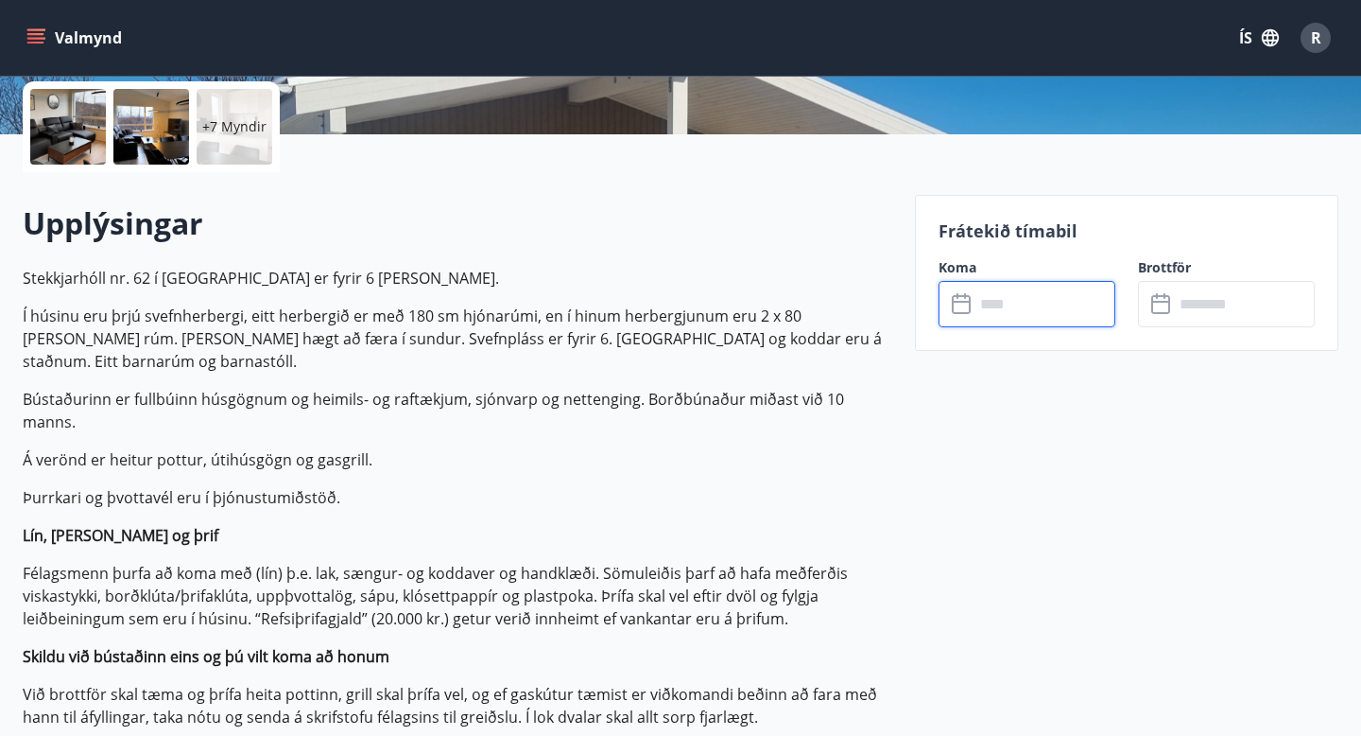
click at [1016, 298] on input "text" at bounding box center [1045, 304] width 141 height 46
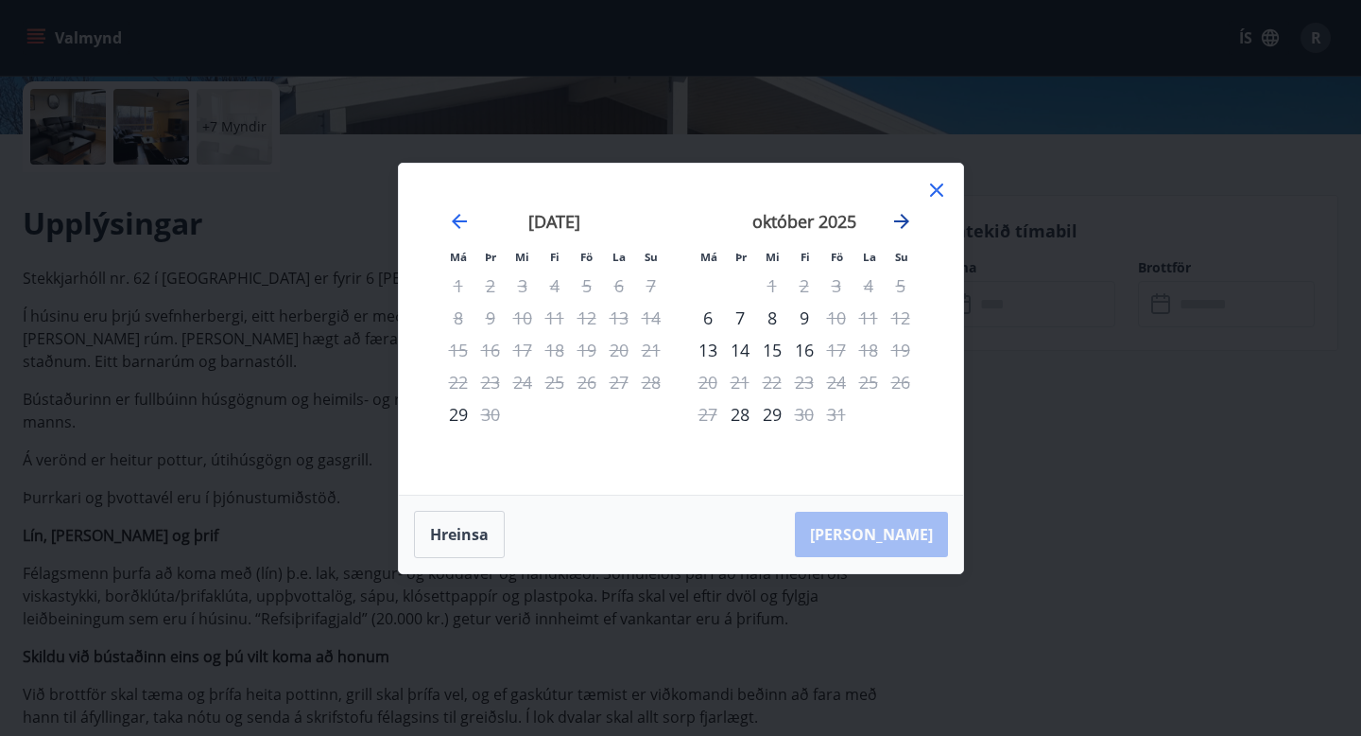
click at [902, 226] on icon "Move forward to switch to the next month." at bounding box center [901, 221] width 15 height 15
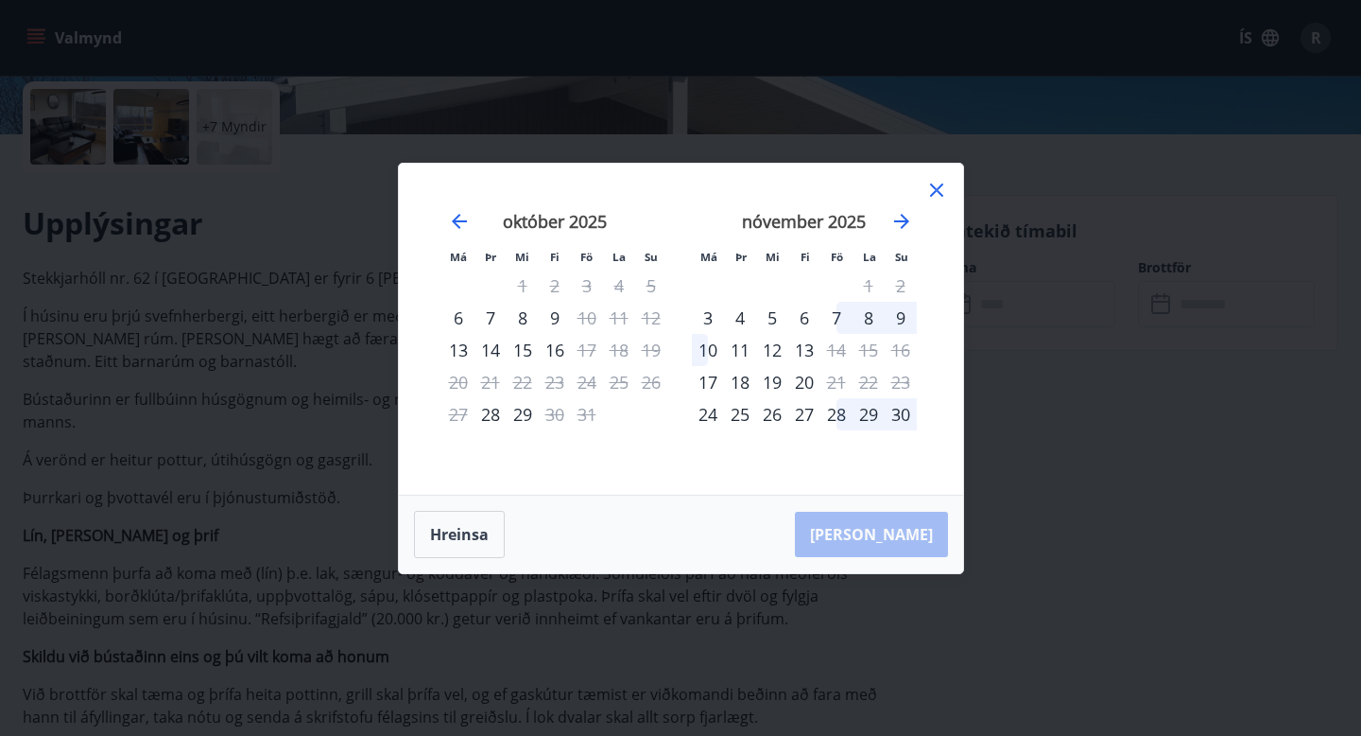
click at [869, 318] on div "8" at bounding box center [869, 318] width 32 height 32
click at [872, 318] on div "8" at bounding box center [869, 318] width 32 height 32
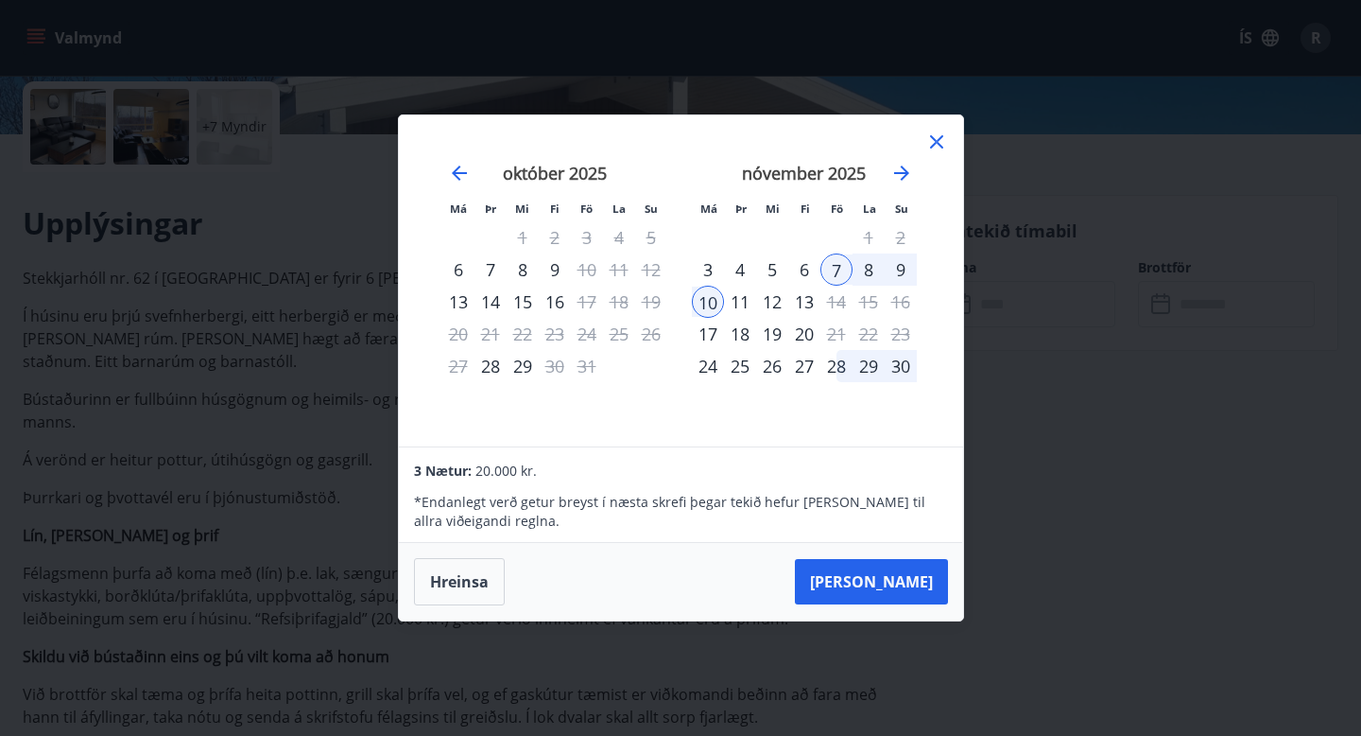
click at [709, 304] on div "10" at bounding box center [708, 302] width 32 height 32
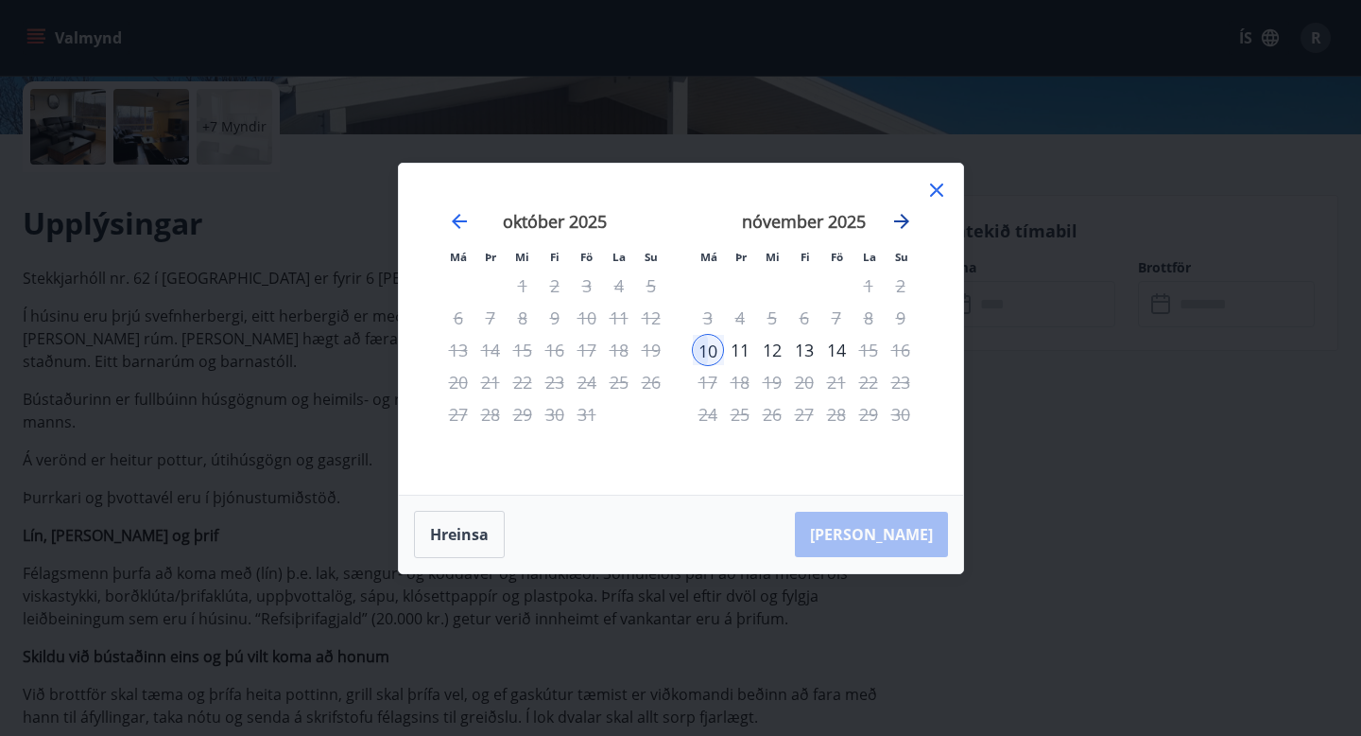
click at [902, 226] on icon "Move forward to switch to the next month." at bounding box center [901, 221] width 15 height 15
click at [900, 226] on icon "Move forward to switch to the next month." at bounding box center [902, 221] width 23 height 23
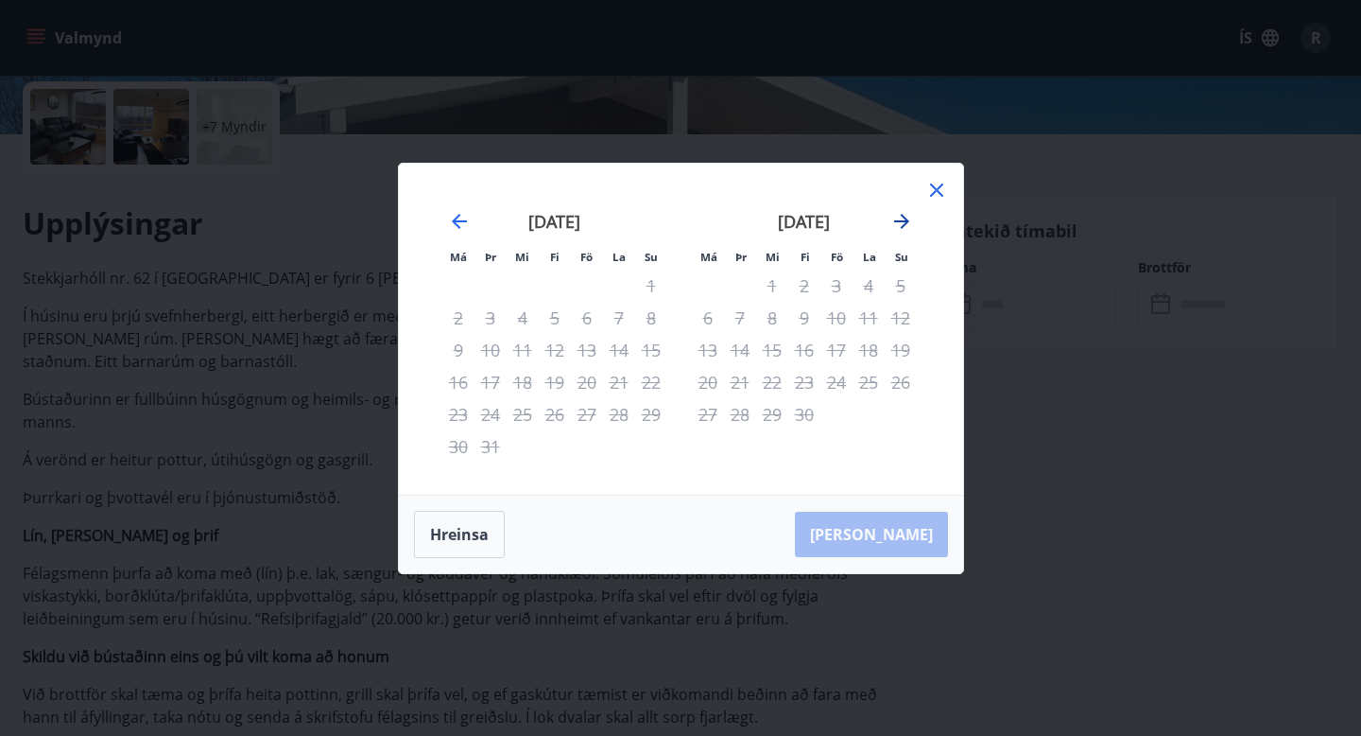
click at [900, 226] on icon "Move forward to switch to the next month." at bounding box center [902, 221] width 23 height 23
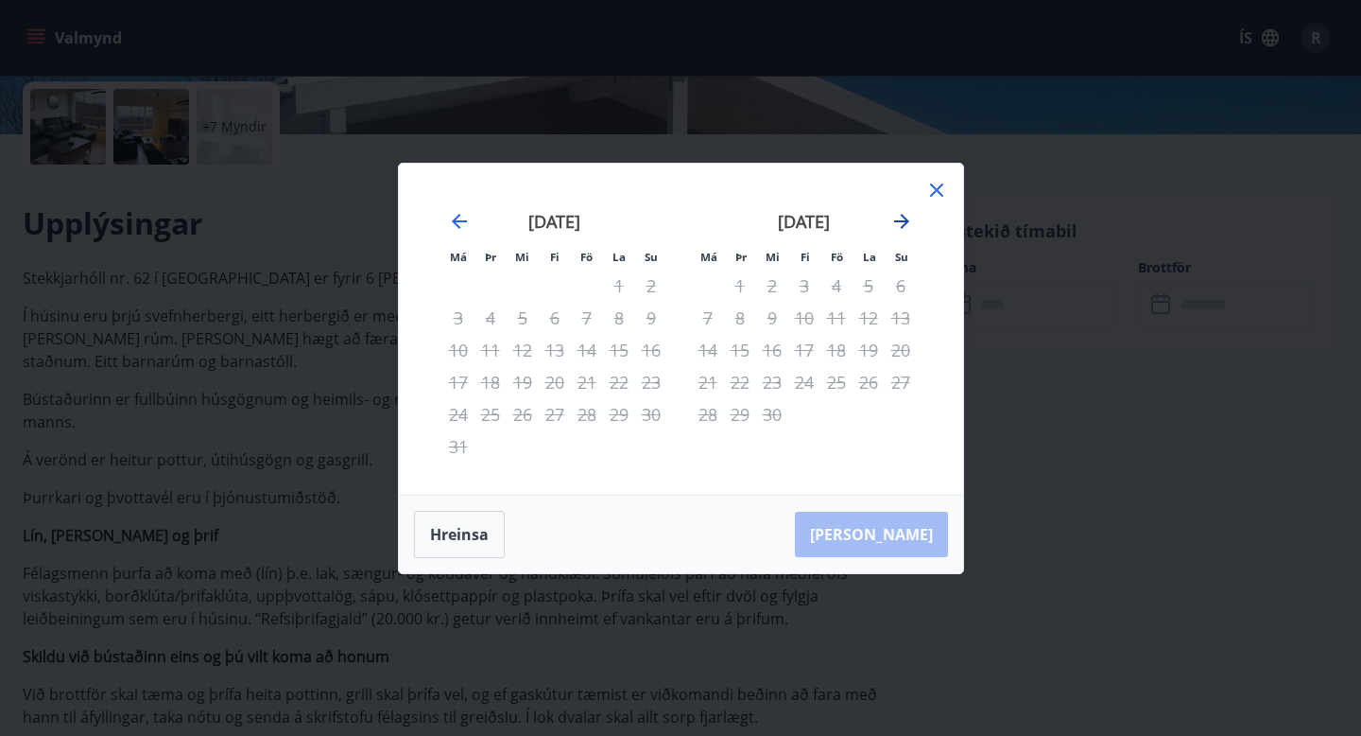
click at [900, 226] on icon "Move forward to switch to the next month." at bounding box center [902, 221] width 23 height 23
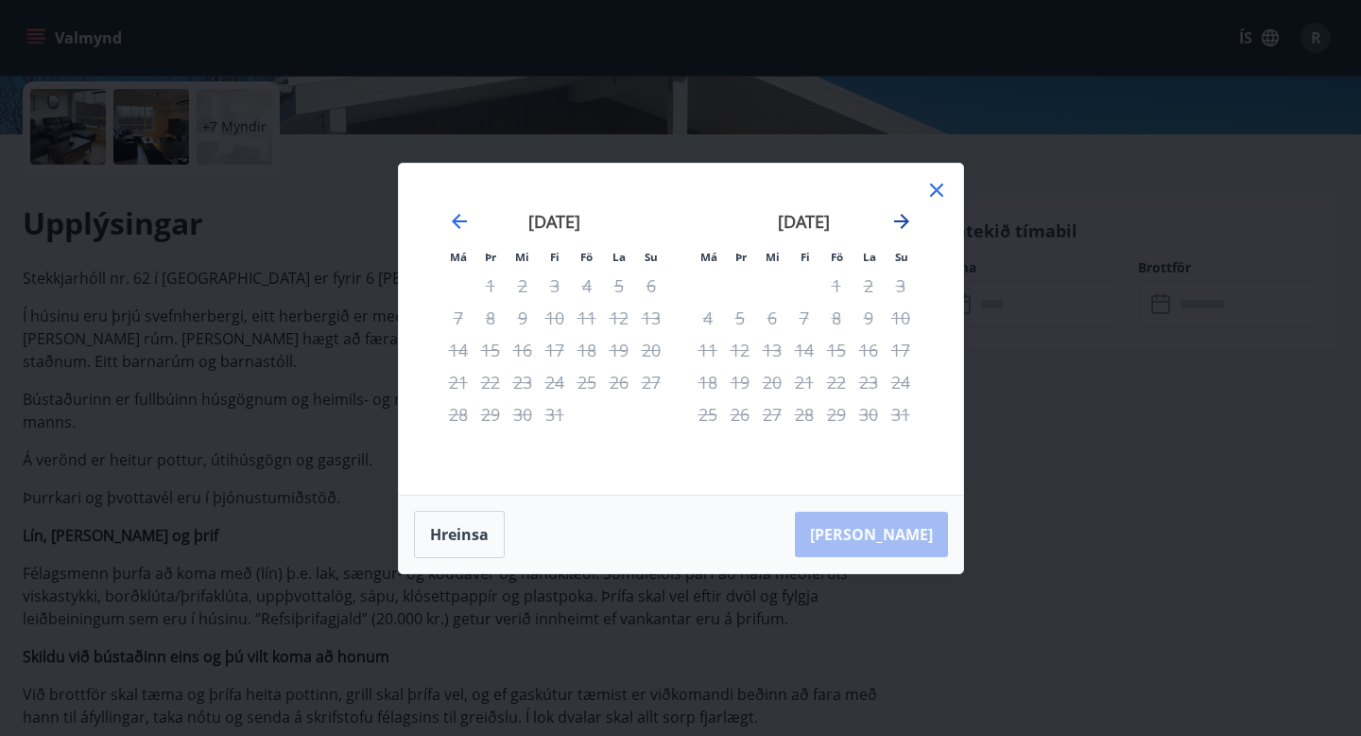
click at [900, 226] on icon "Move forward to switch to the next month." at bounding box center [902, 221] width 23 height 23
click at [941, 191] on icon at bounding box center [937, 190] width 23 height 23
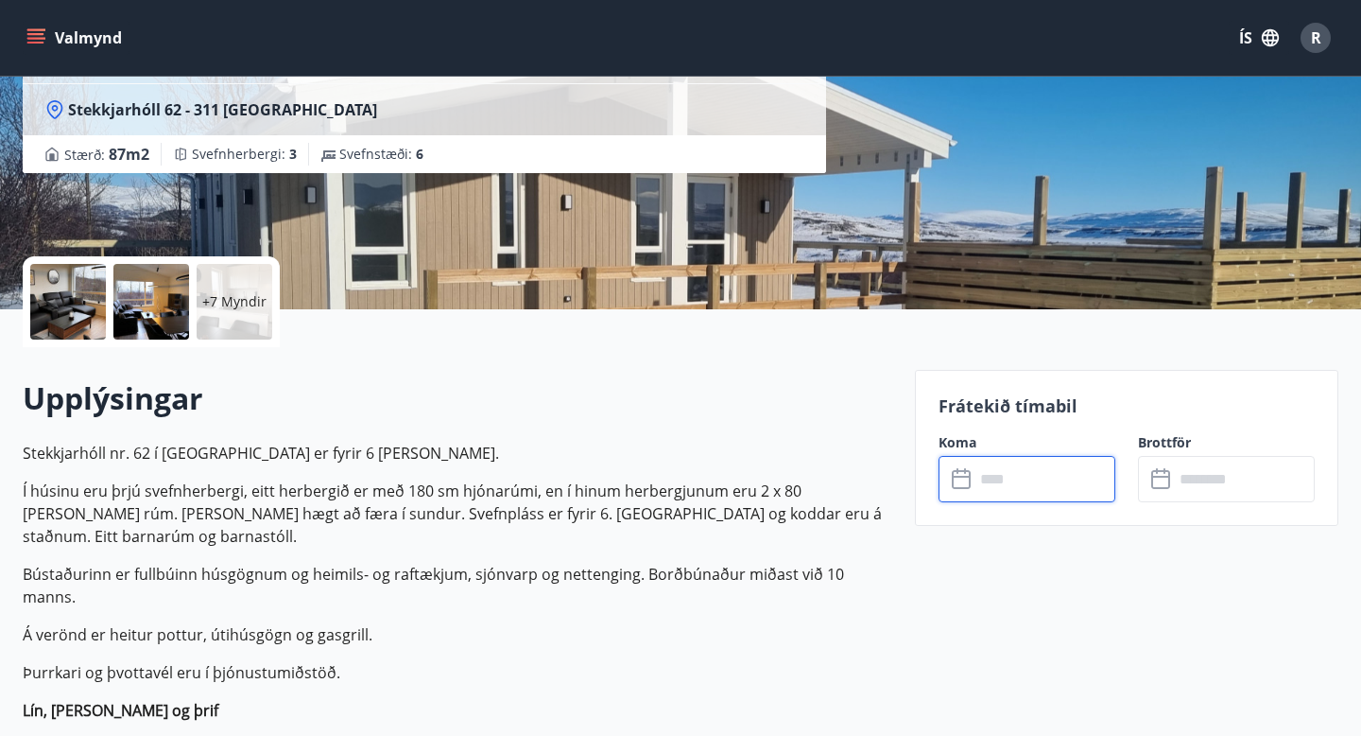
scroll to position [0, 0]
